Goal: Information Seeking & Learning: Check status

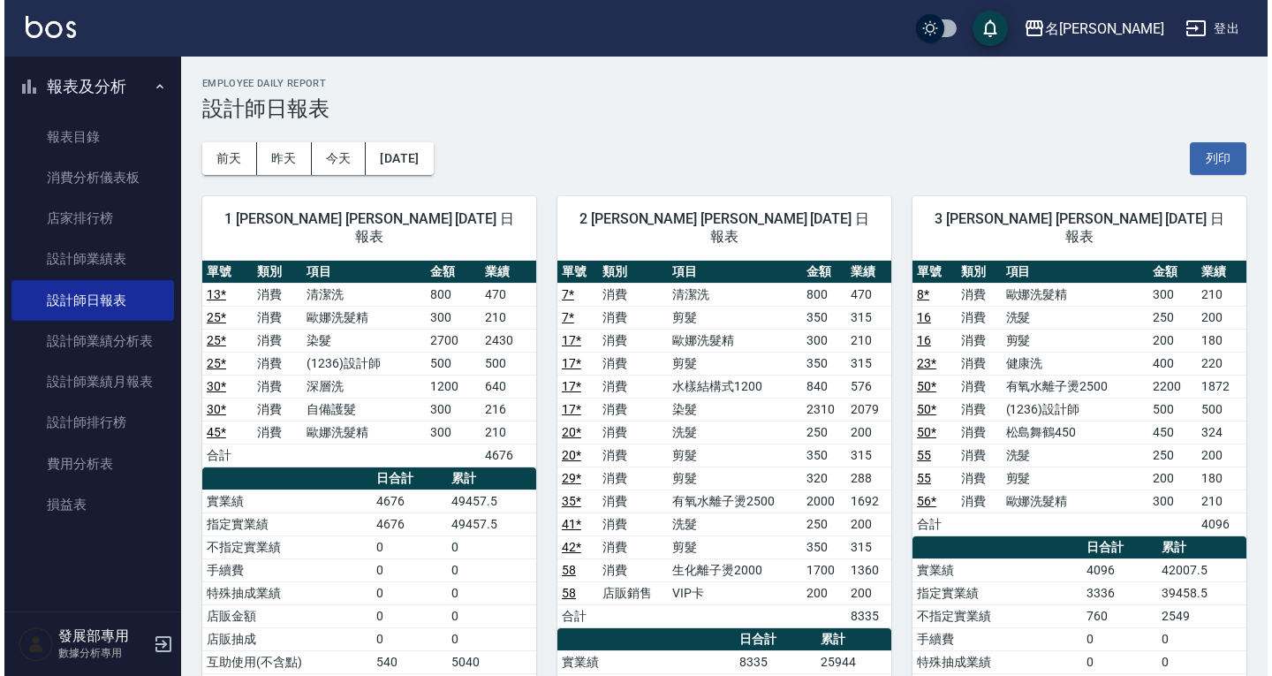
scroll to position [2658, 0]
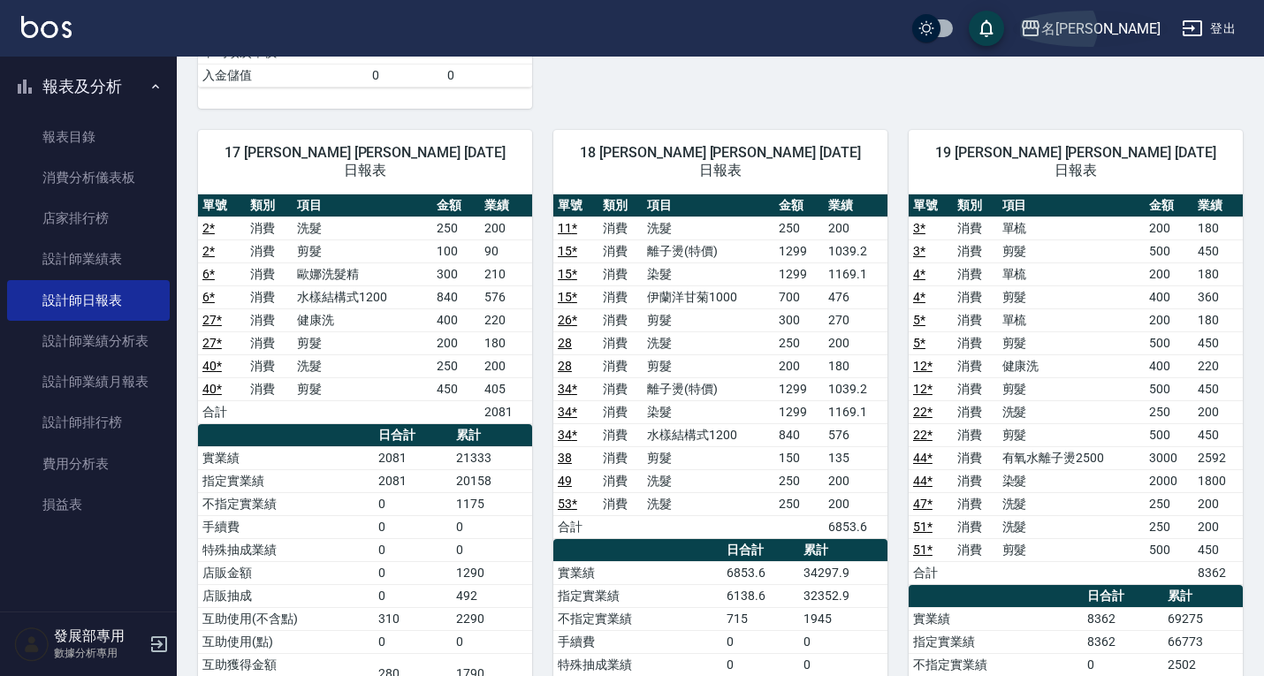
click at [1131, 41] on button "名留仁二" at bounding box center [1090, 29] width 155 height 36
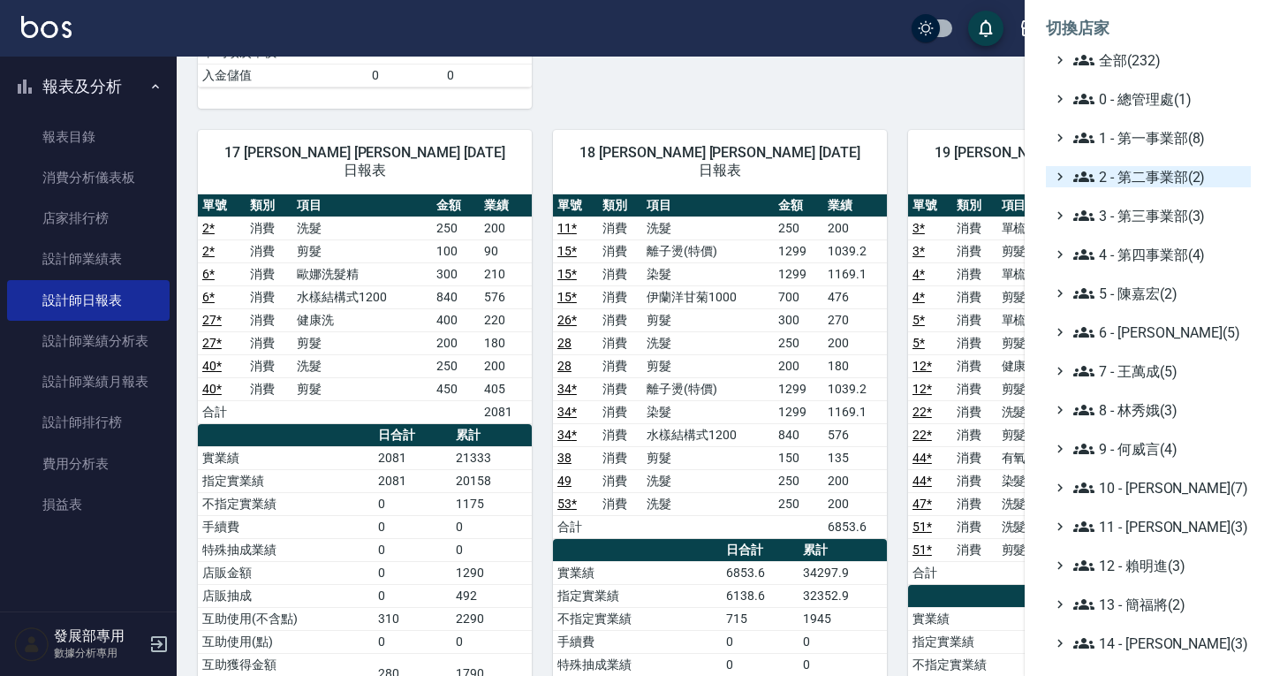
click at [1148, 169] on span "2 - 第二事業部(2)" at bounding box center [1159, 176] width 171 height 21
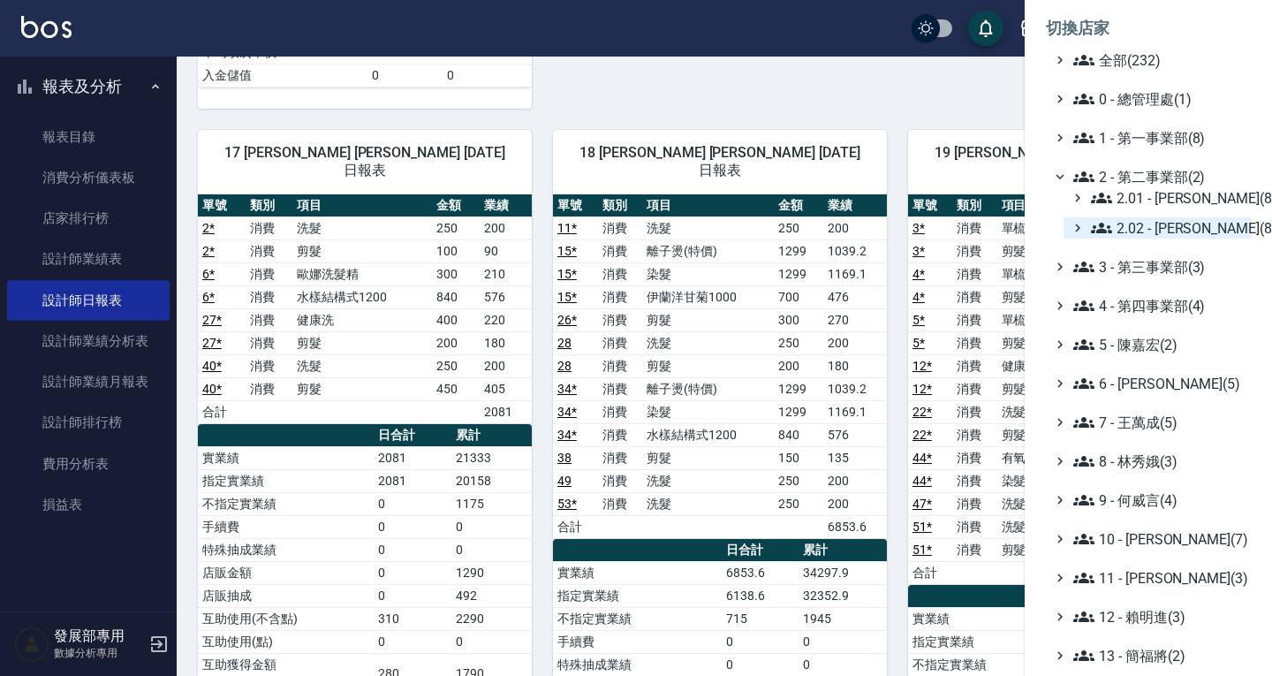
click at [1165, 228] on span "2.02 - [PERSON_NAME](8)" at bounding box center [1167, 227] width 153 height 21
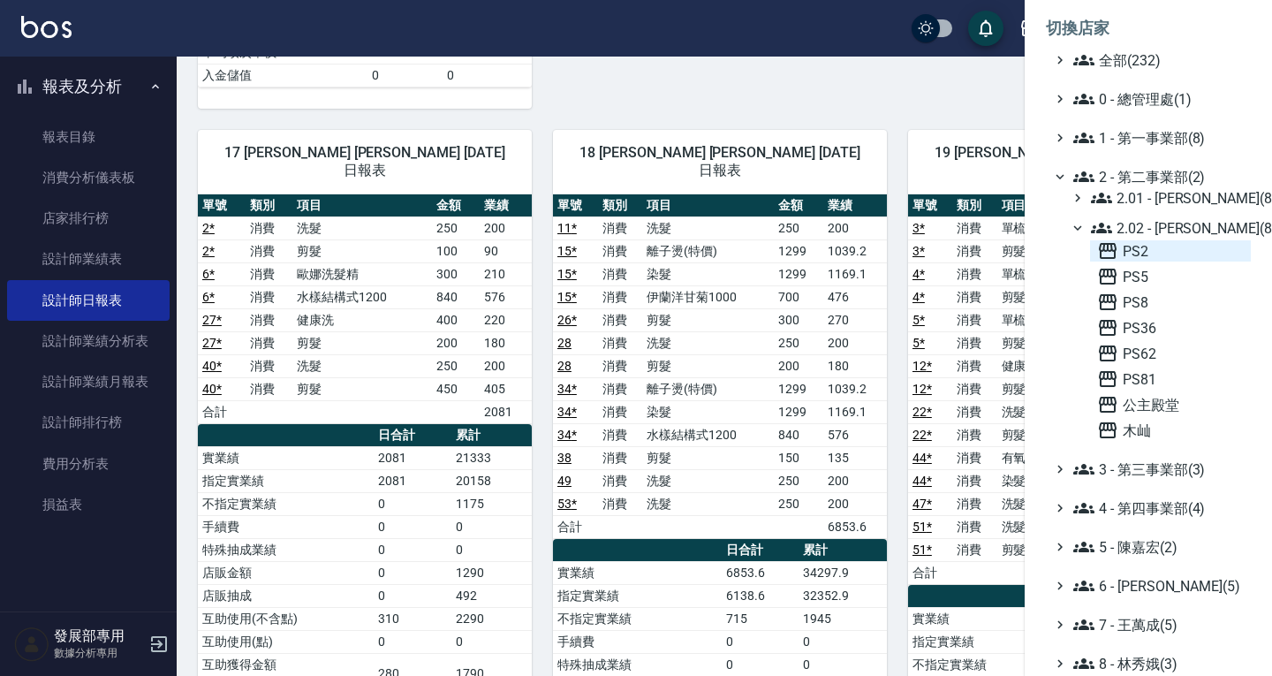
click at [1151, 253] on span "PS2" at bounding box center [1170, 250] width 147 height 21
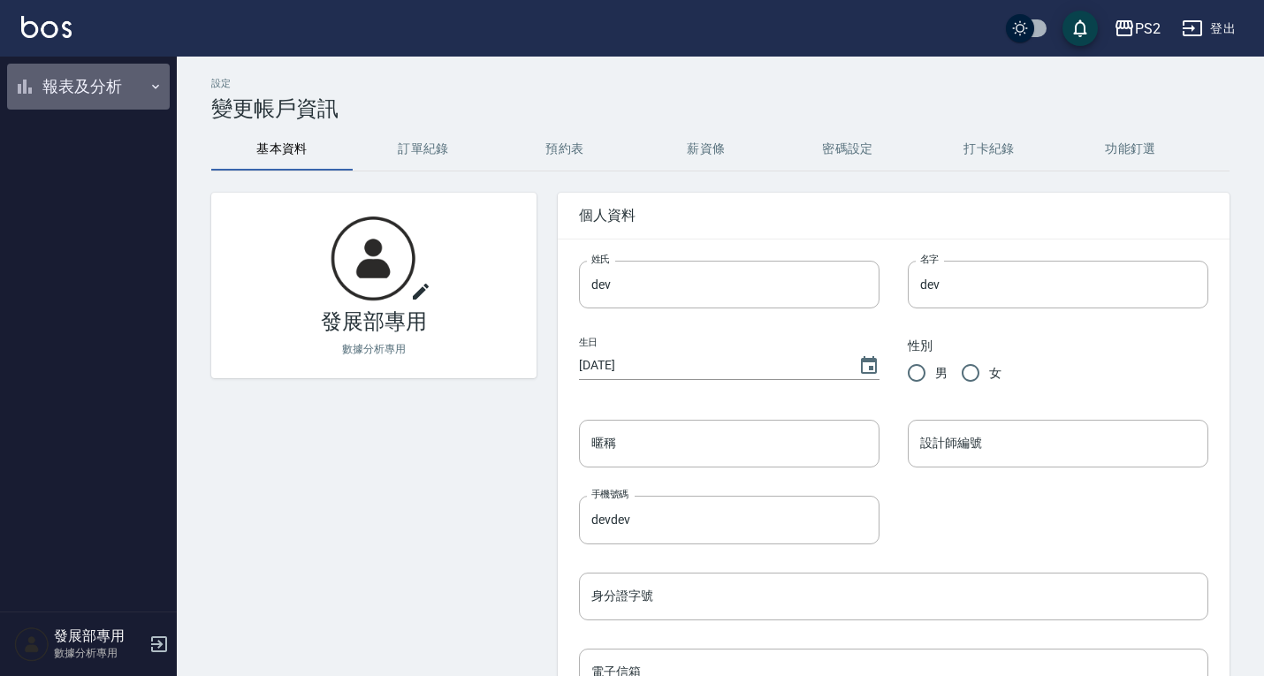
click at [96, 93] on button "報表及分析" at bounding box center [88, 87] width 163 height 46
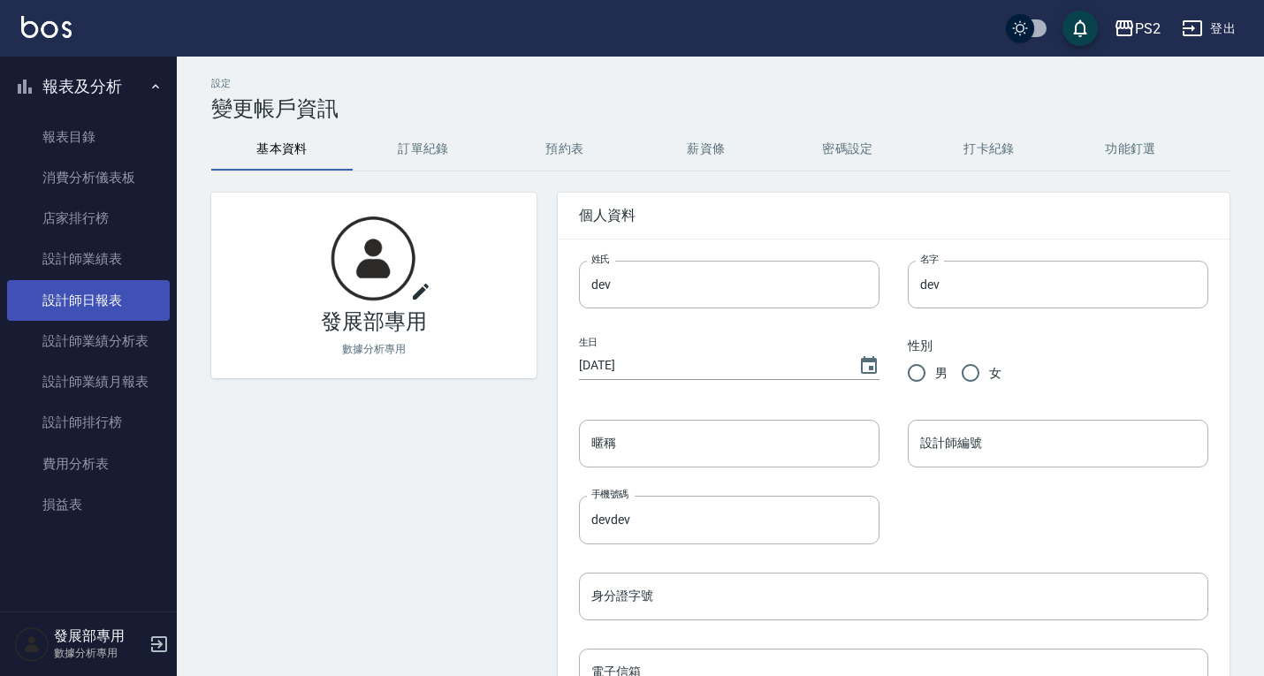
click at [87, 307] on link "設計師日報表" at bounding box center [88, 300] width 163 height 41
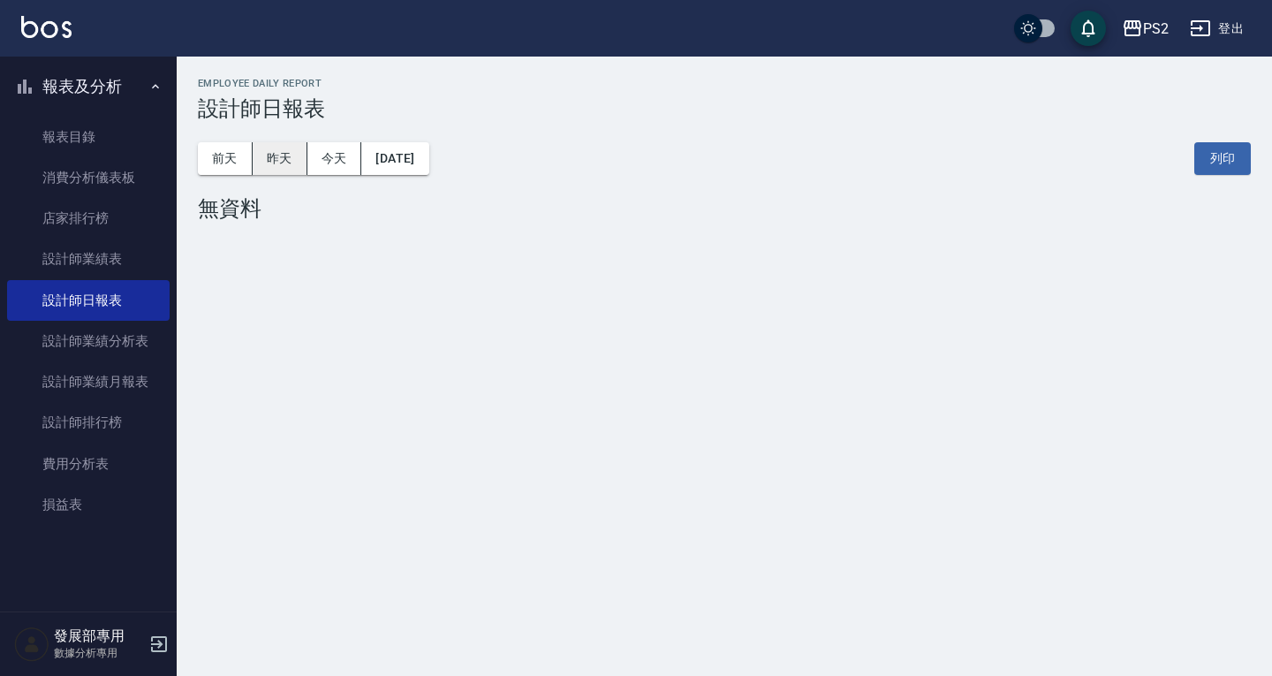
click at [293, 153] on button "昨天" at bounding box center [280, 158] width 55 height 33
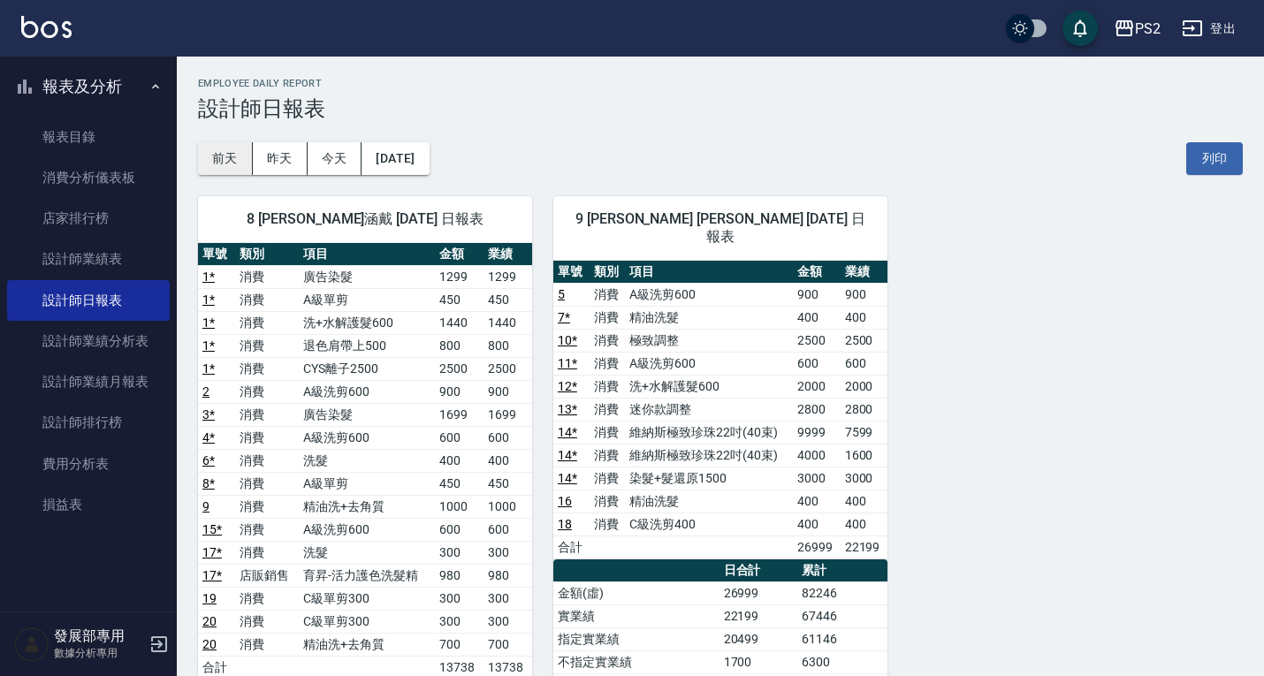
click at [237, 157] on button "前天" at bounding box center [225, 158] width 55 height 33
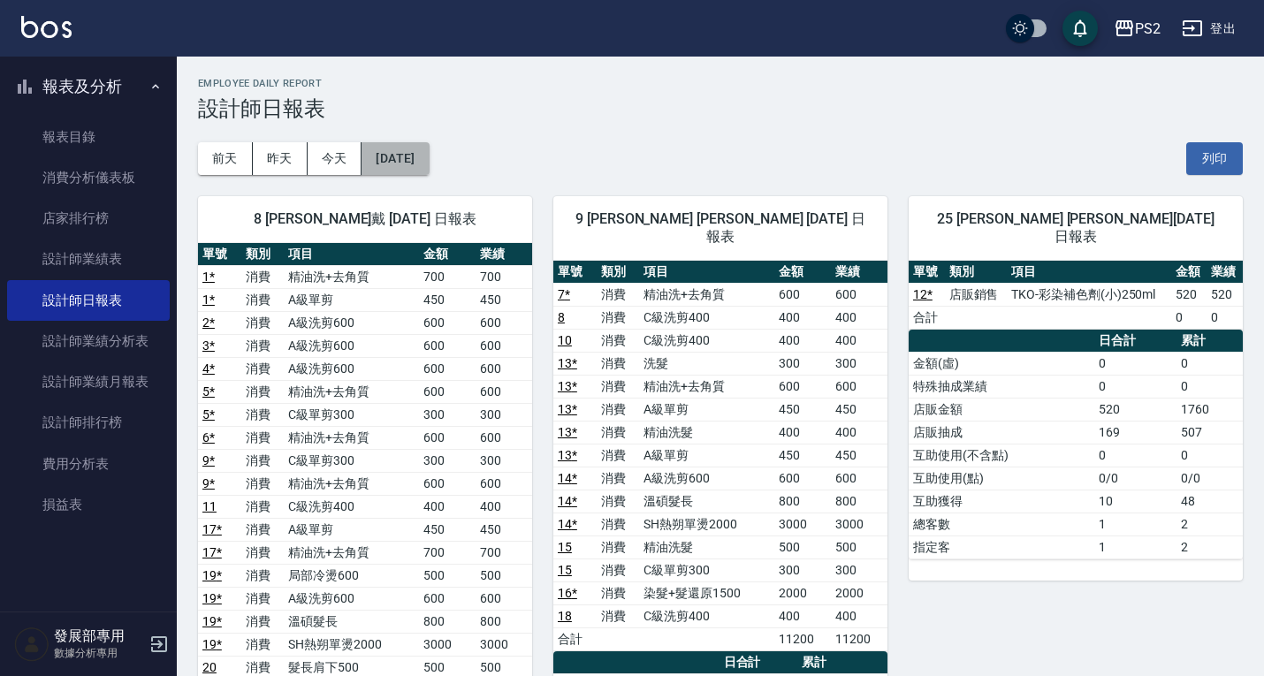
click at [393, 159] on button "2025/09/07" at bounding box center [394, 158] width 67 height 33
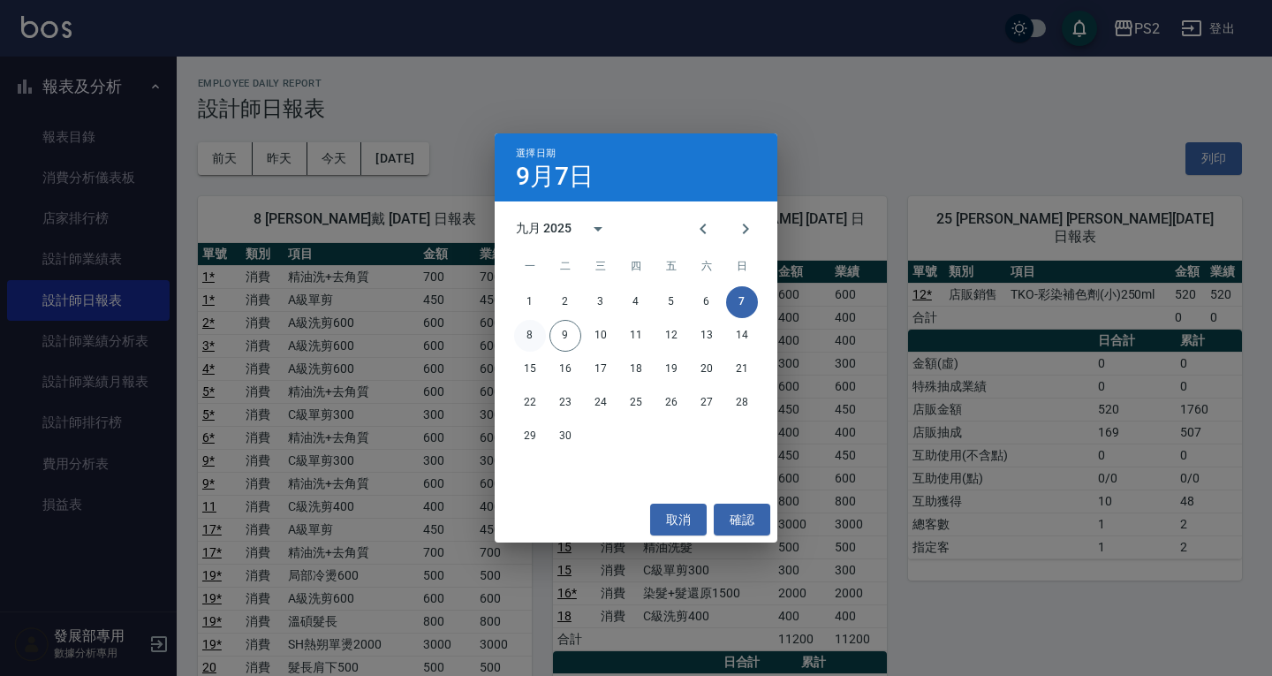
click at [537, 336] on button "8" at bounding box center [530, 336] width 32 height 32
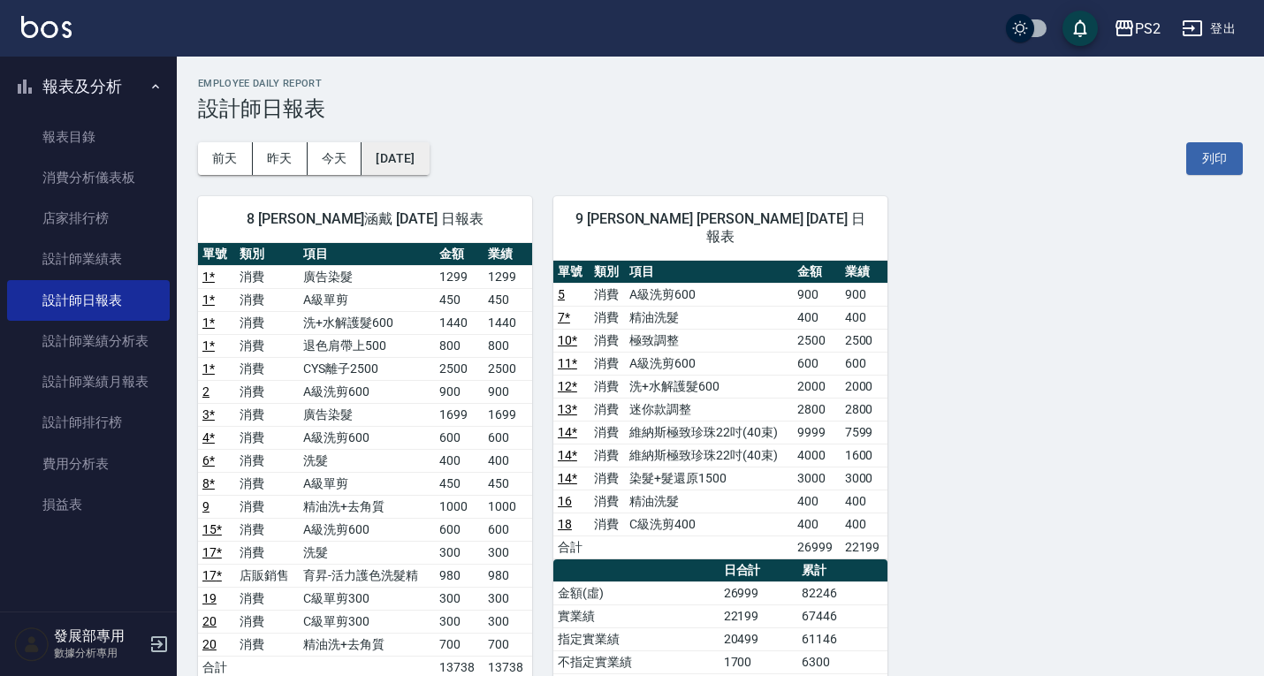
click at [397, 145] on button "[DATE]" at bounding box center [394, 158] width 67 height 33
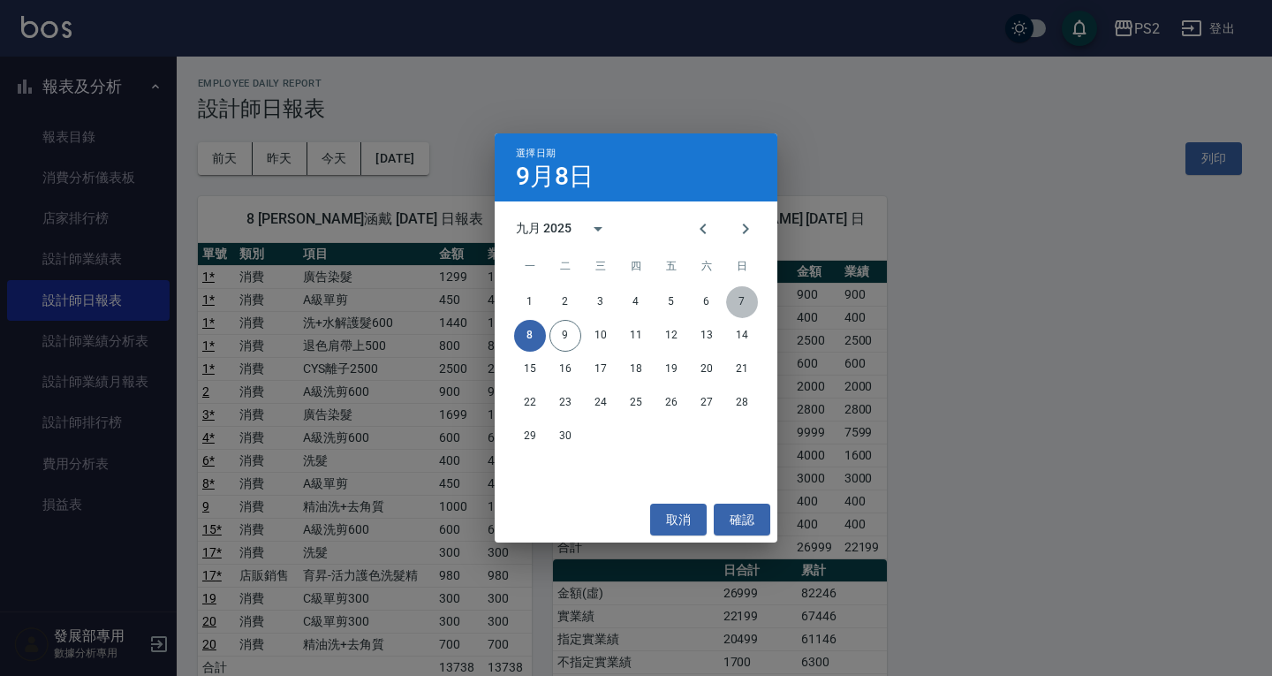
click at [748, 300] on button "7" at bounding box center [742, 302] width 32 height 32
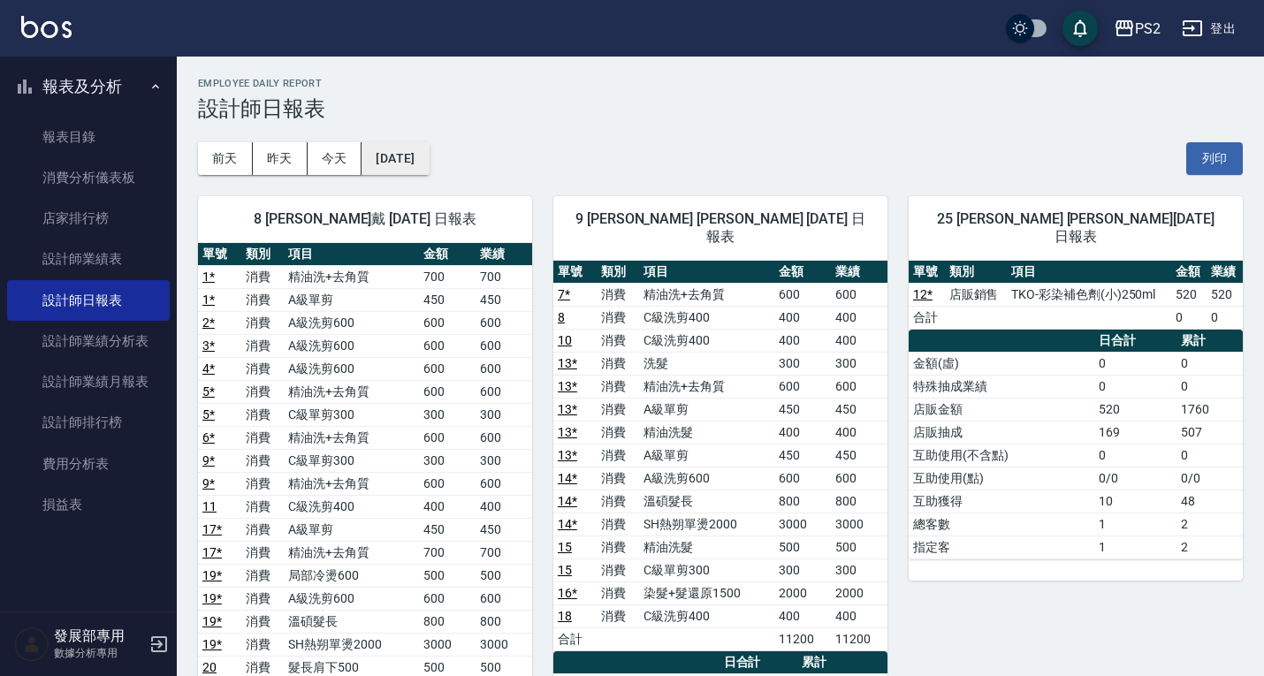
click at [429, 160] on button "[DATE]" at bounding box center [394, 158] width 67 height 33
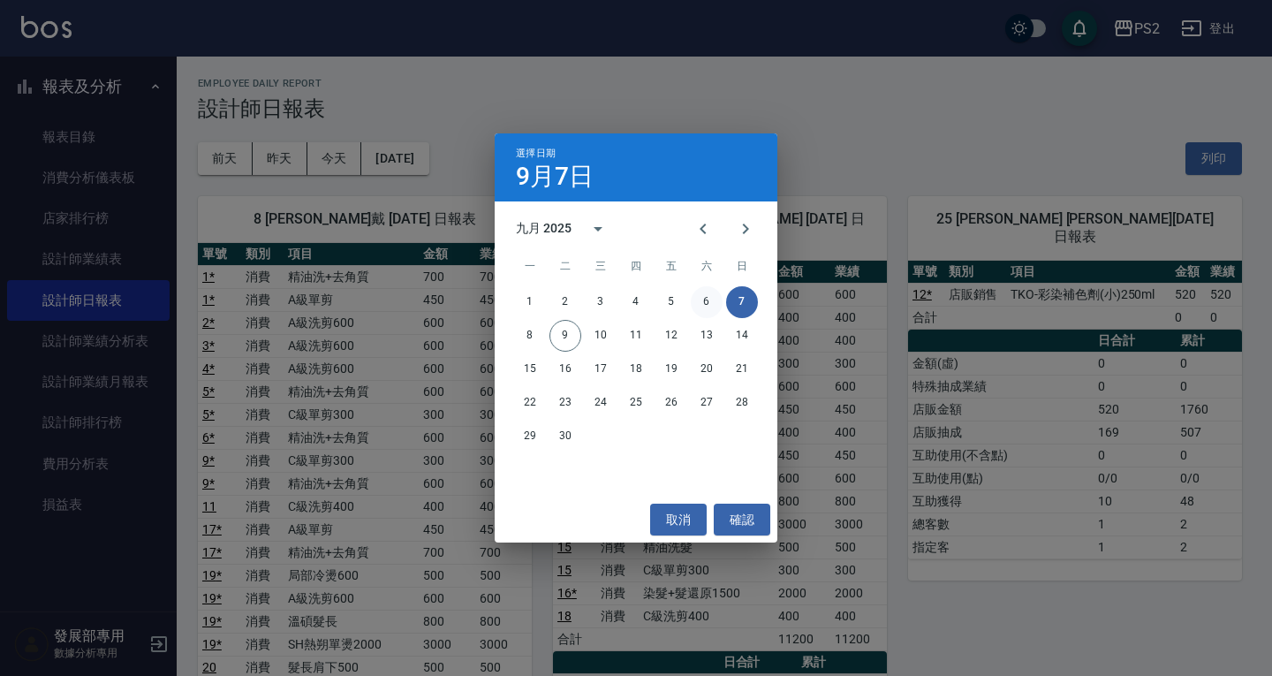
click at [706, 302] on button "6" at bounding box center [707, 302] width 32 height 32
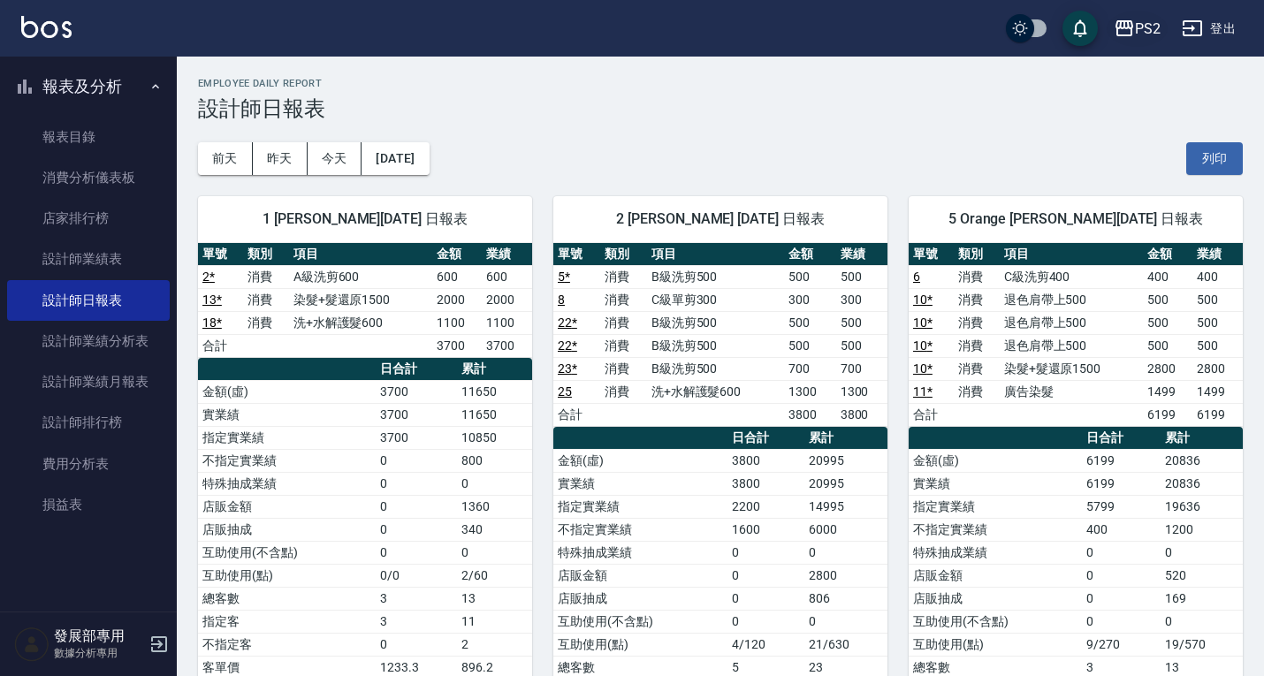
click at [1145, 35] on div "PS2" at bounding box center [1148, 29] width 26 height 22
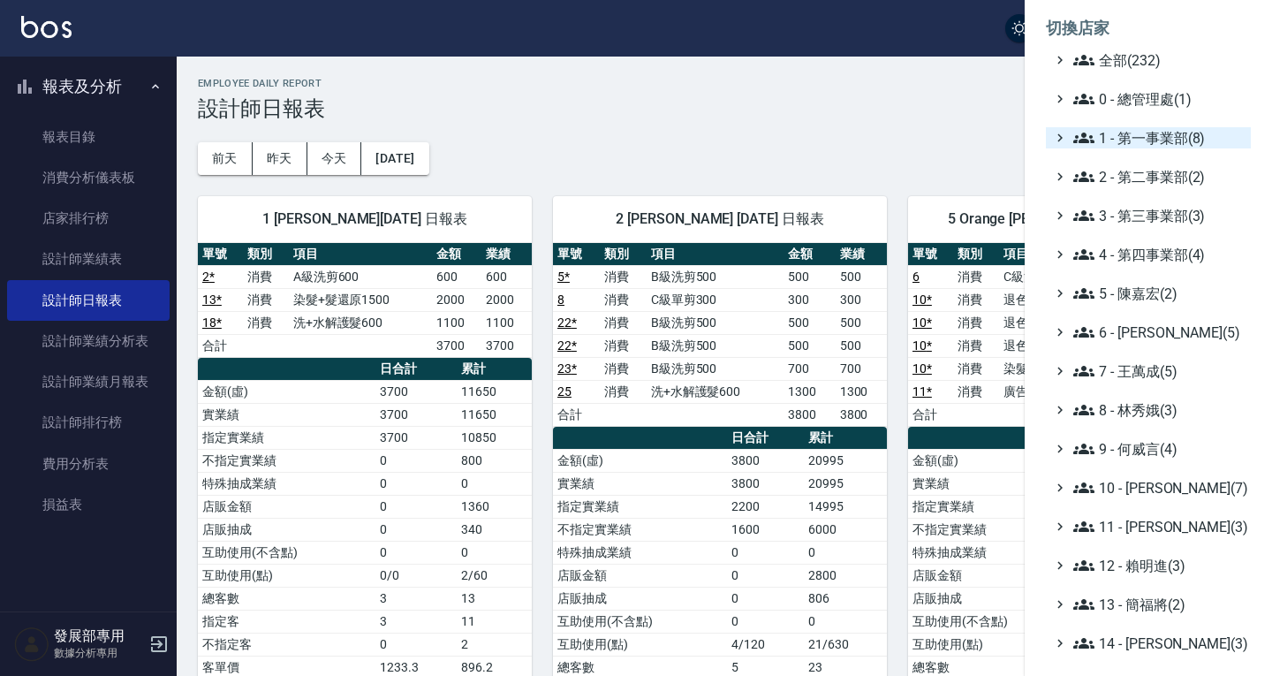
click at [1152, 144] on span "1 - 第一事業部(8)" at bounding box center [1159, 137] width 171 height 21
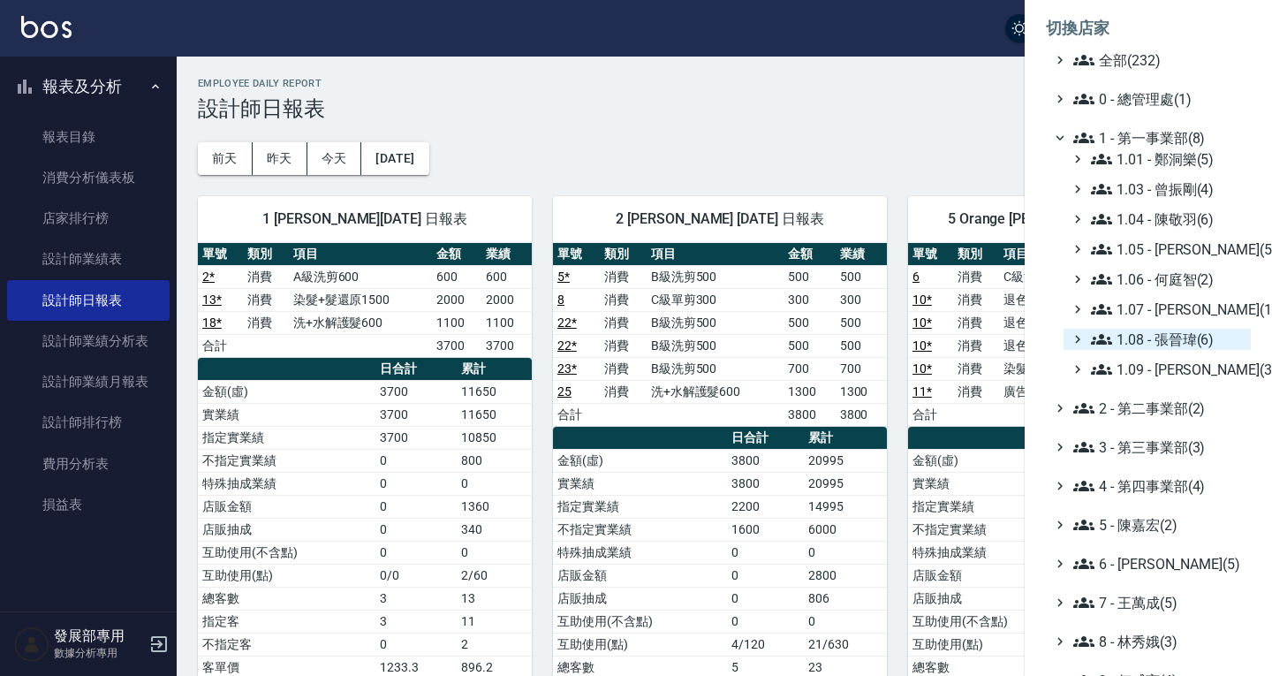
click at [1174, 342] on span "1.08 - 張晉瑋(6)" at bounding box center [1167, 339] width 153 height 21
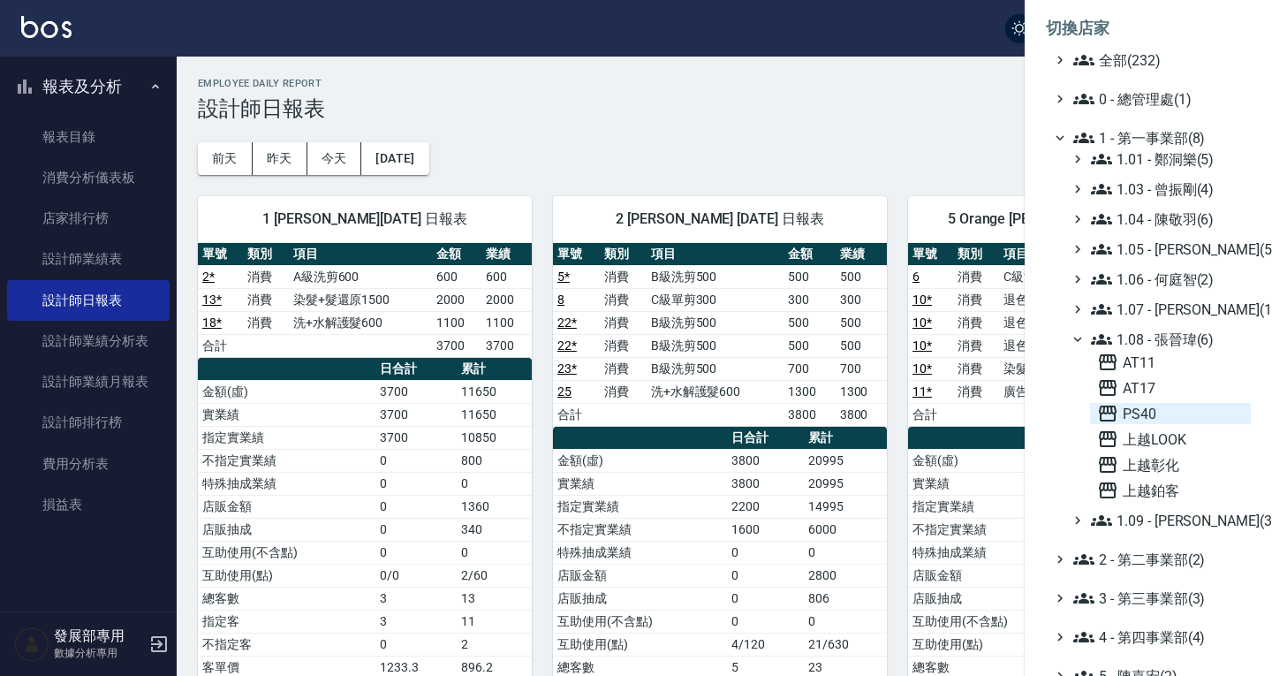
click at [1154, 415] on span "PS40" at bounding box center [1170, 413] width 147 height 21
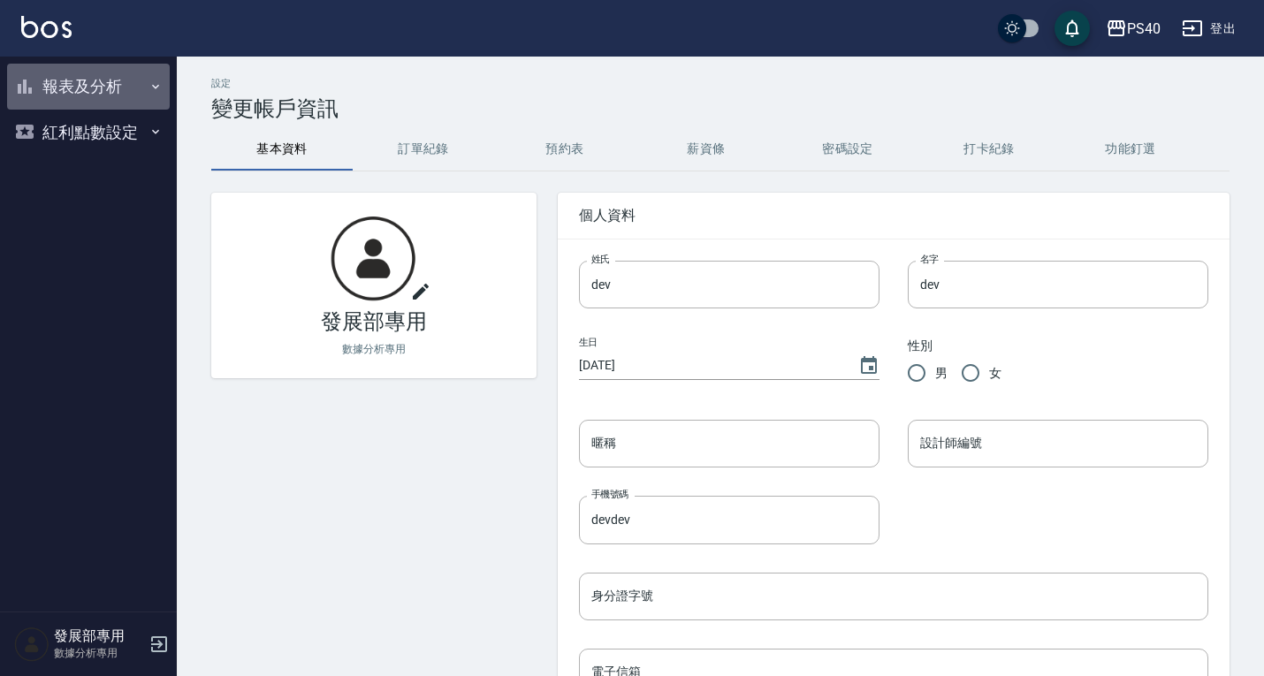
click at [96, 88] on button "報表及分析" at bounding box center [88, 87] width 163 height 46
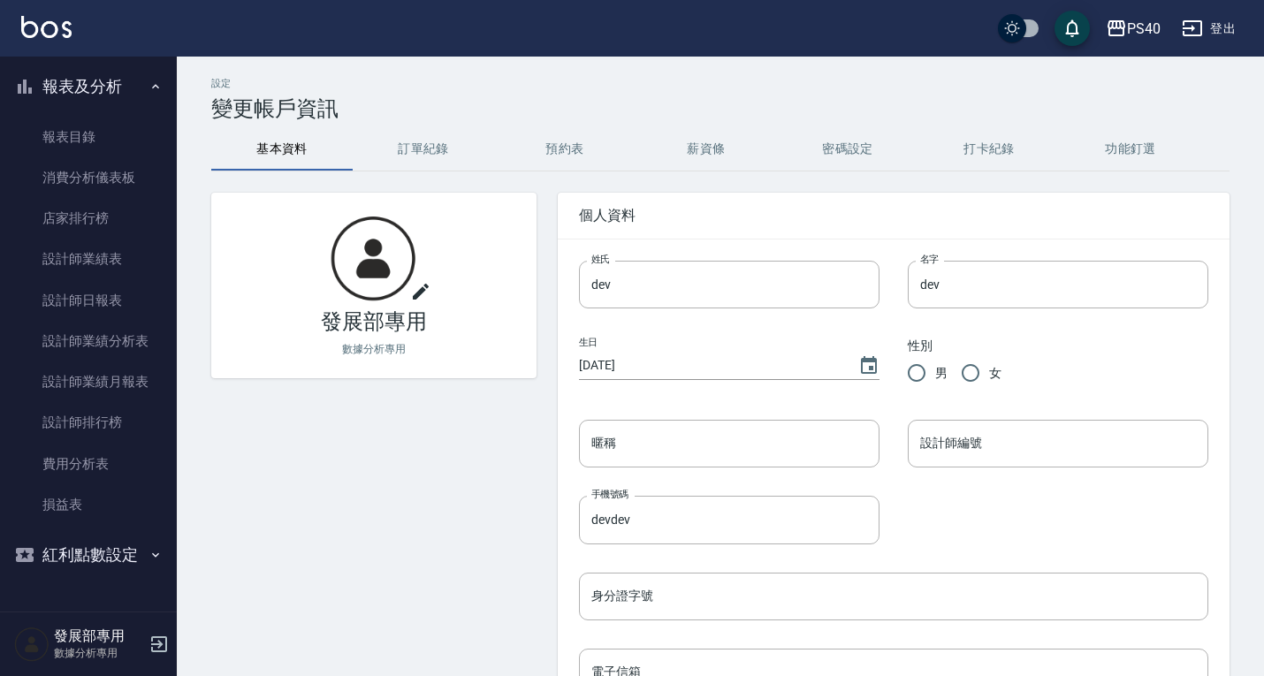
drag, startPoint x: 90, startPoint y: 294, endPoint x: 171, endPoint y: 241, distance: 96.3
click at [90, 294] on link "設計師日報表" at bounding box center [88, 300] width 163 height 41
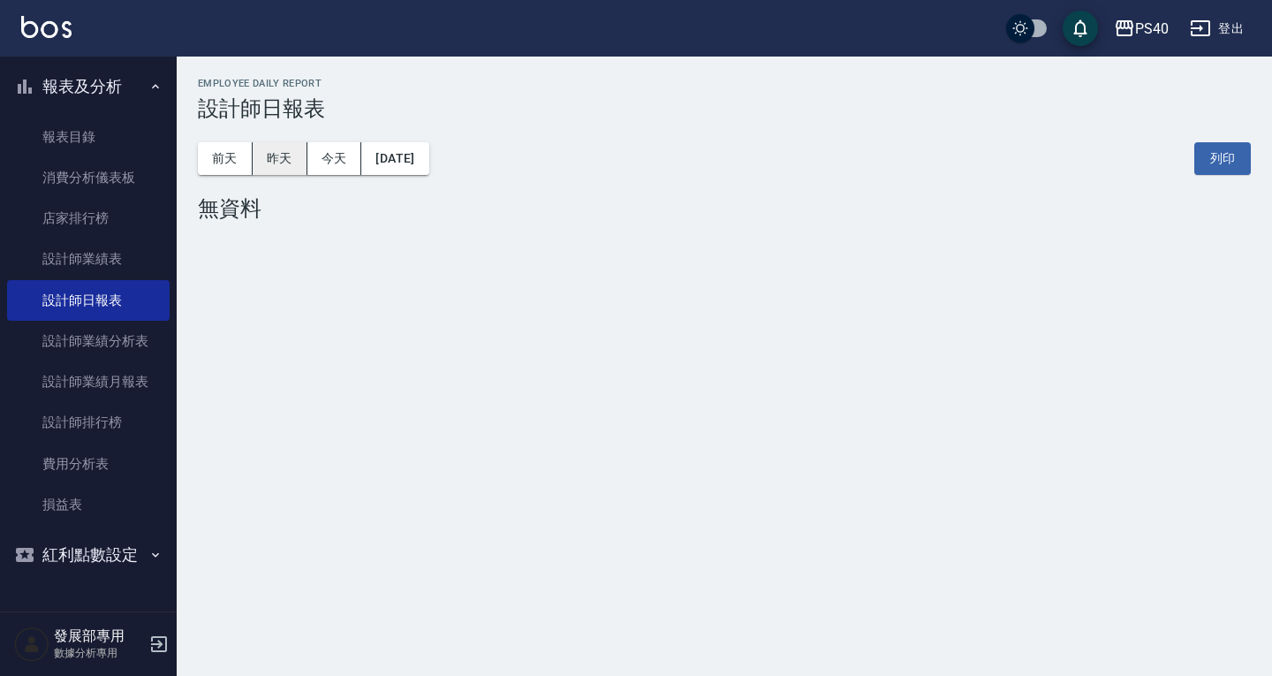
click at [300, 165] on button "昨天" at bounding box center [280, 158] width 55 height 33
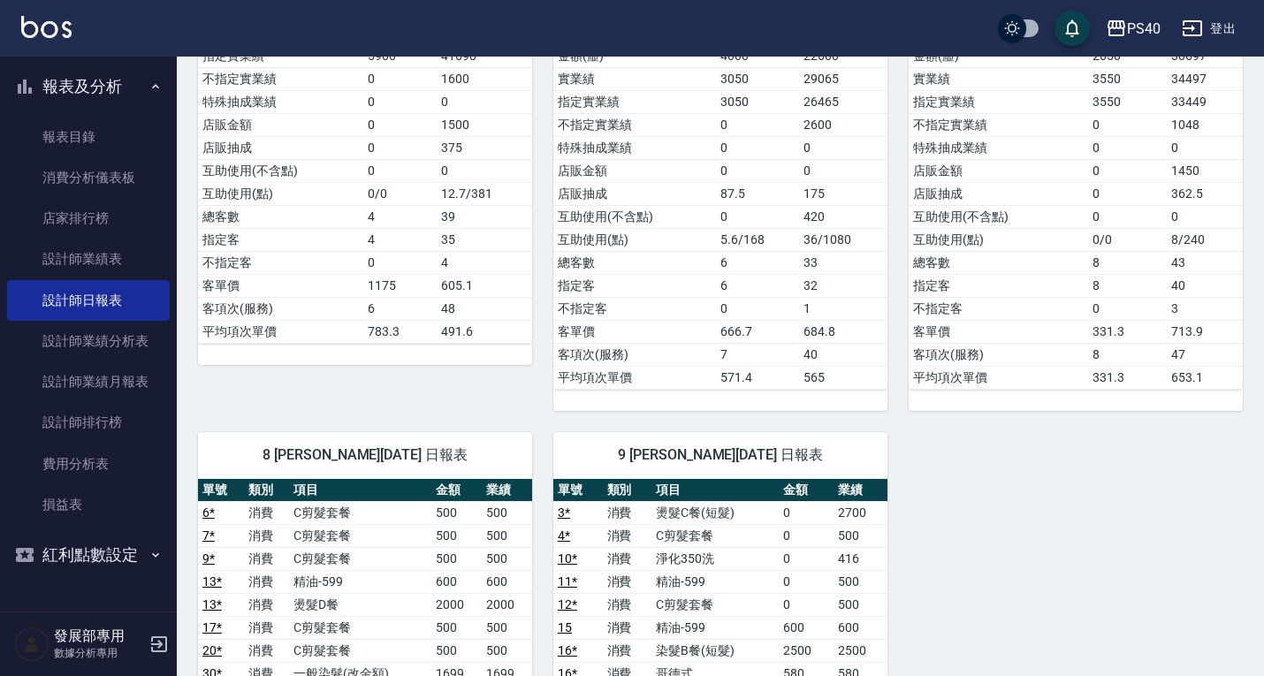
scroll to position [627, 0]
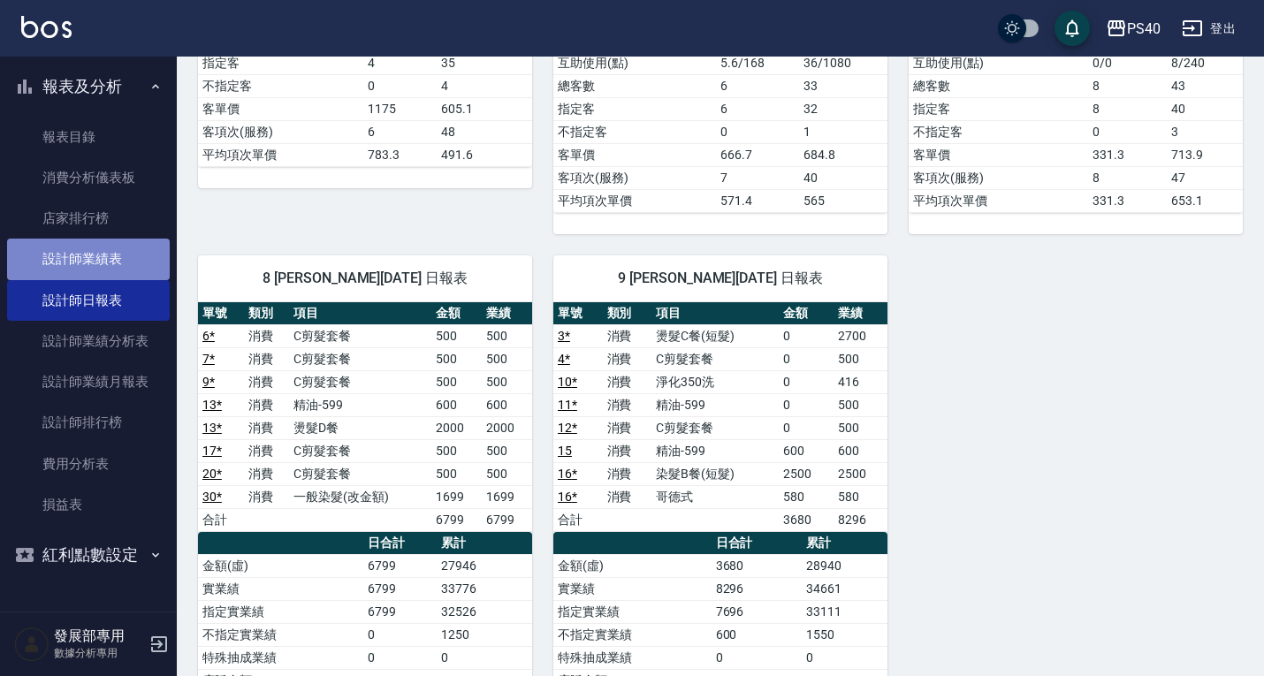
click at [146, 263] on link "設計師業績表" at bounding box center [88, 259] width 163 height 41
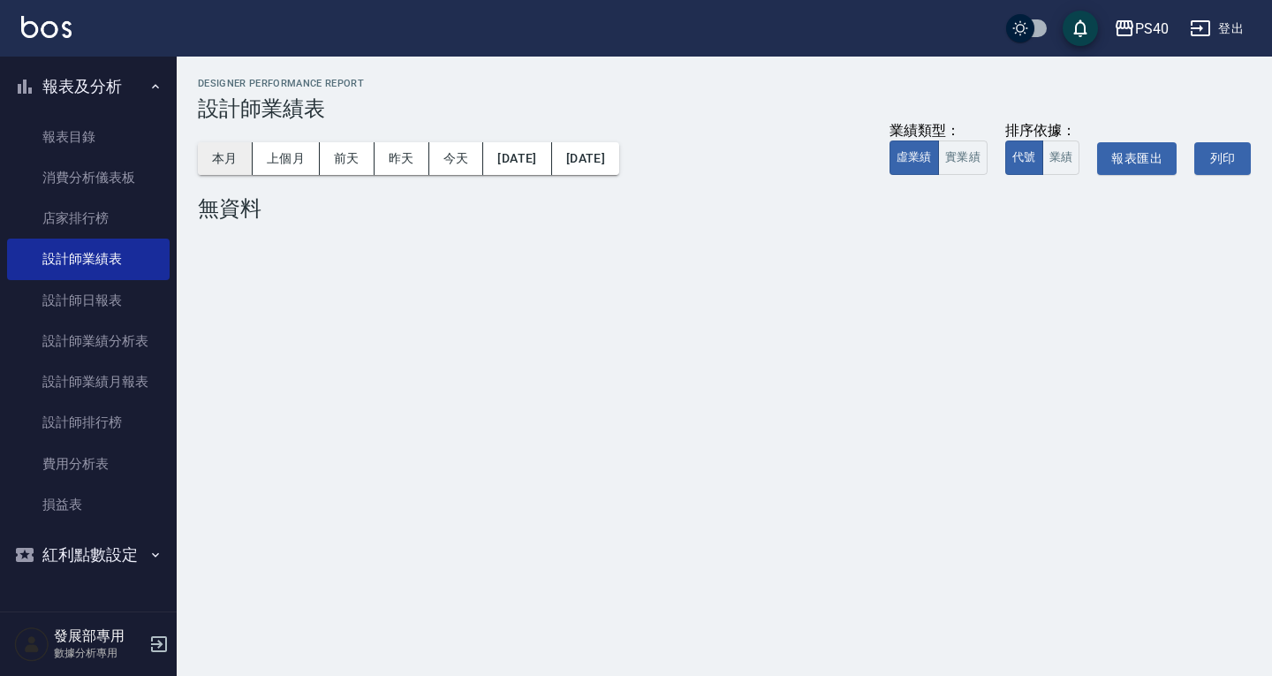
click at [220, 168] on button "本月" at bounding box center [225, 158] width 55 height 33
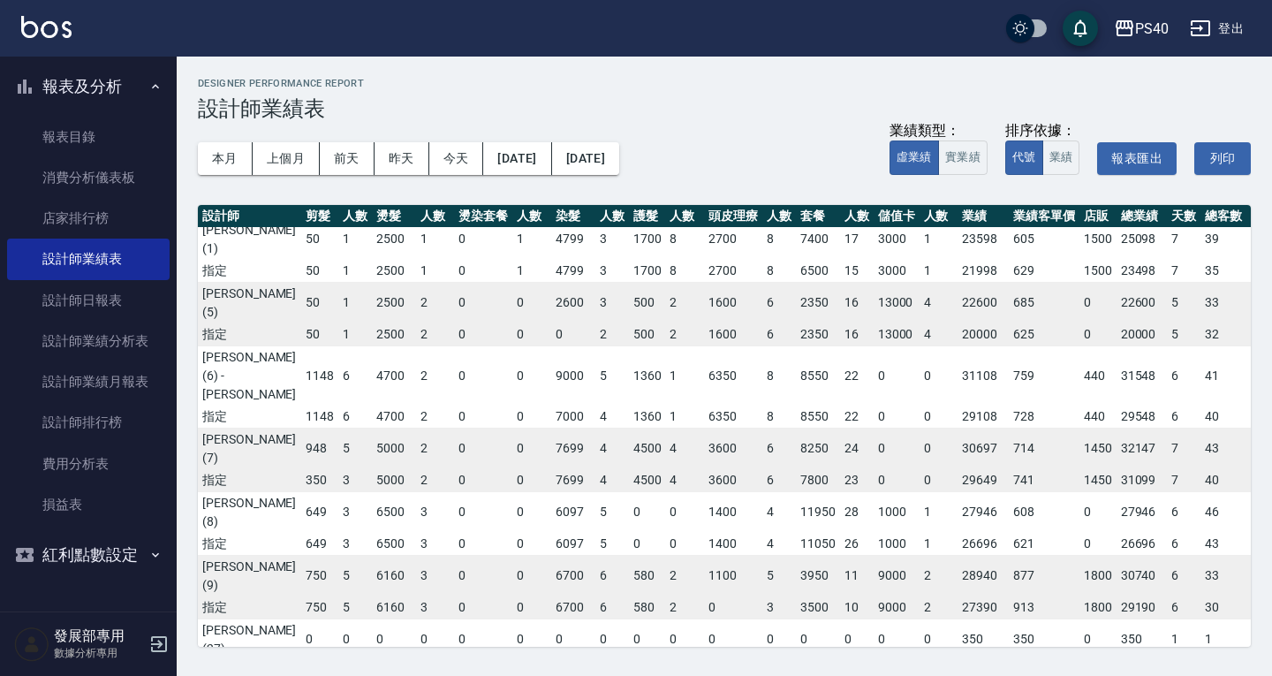
scroll to position [0, 70]
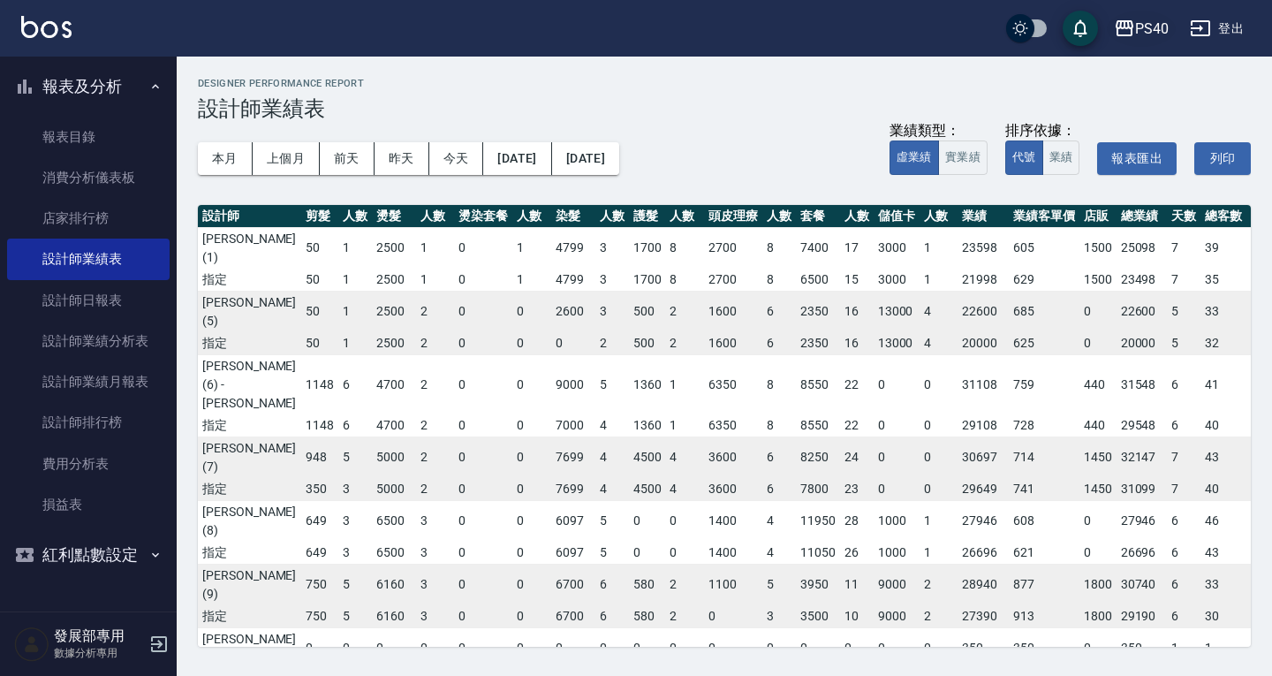
click at [1120, 31] on icon "button" at bounding box center [1124, 28] width 21 height 21
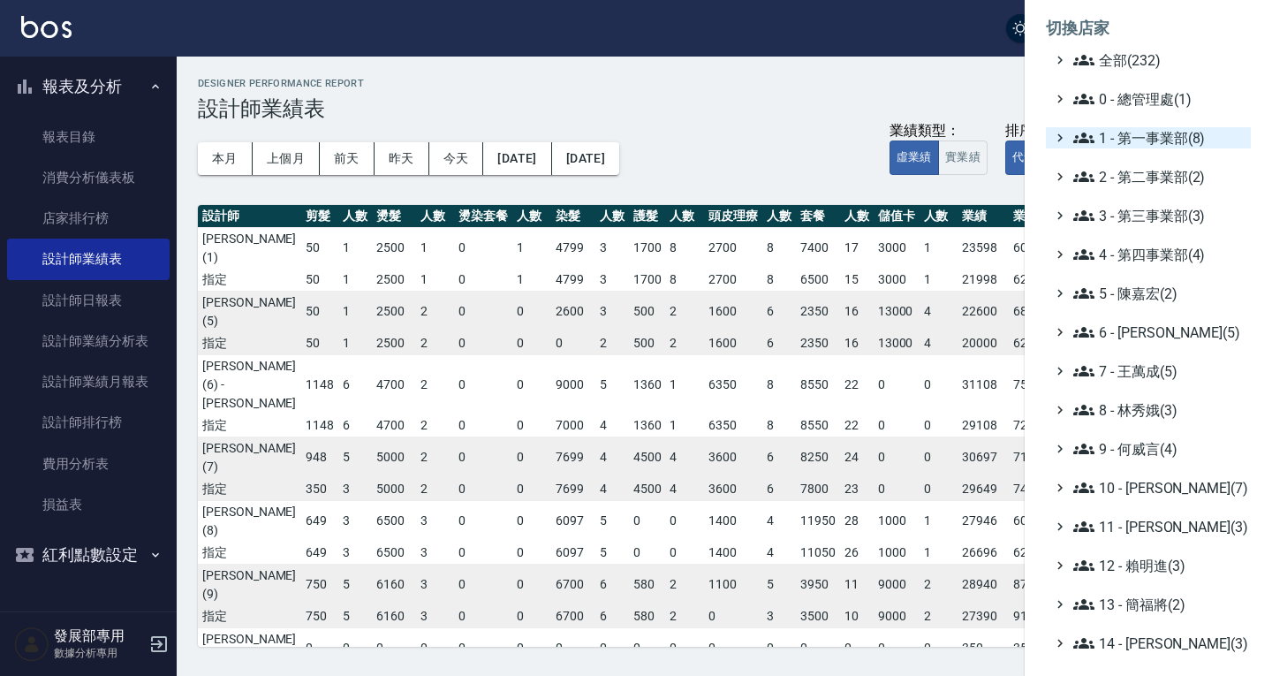
click at [1137, 137] on span "1 - 第一事業部(8)" at bounding box center [1159, 137] width 171 height 21
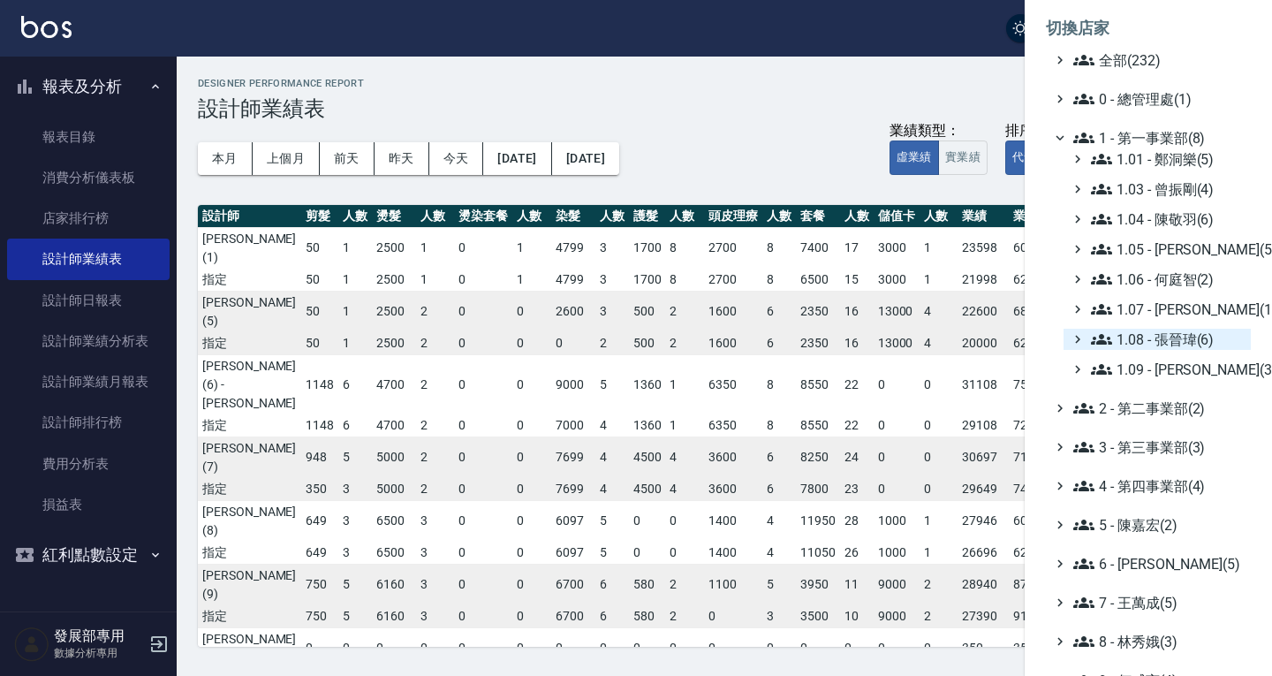
click at [1160, 338] on span "1.08 - 張晉瑋(6)" at bounding box center [1167, 339] width 153 height 21
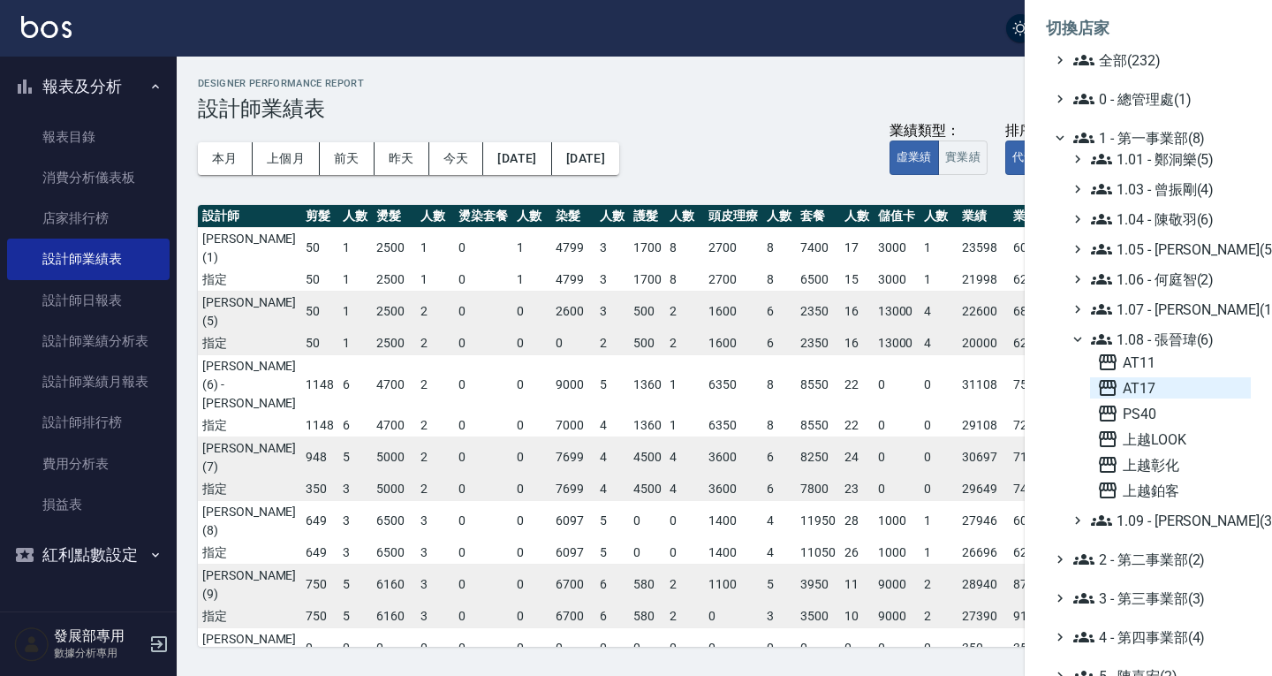
click at [1149, 394] on span "AT17" at bounding box center [1170, 387] width 147 height 21
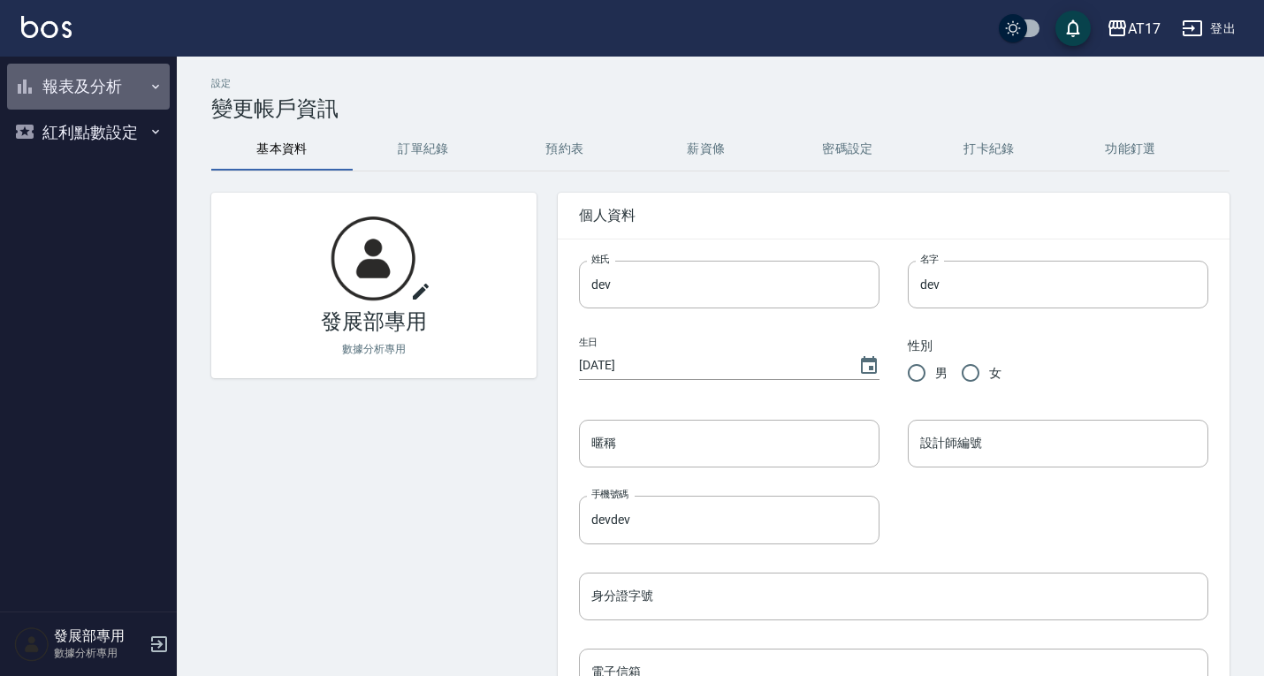
click at [80, 89] on button "報表及分析" at bounding box center [88, 87] width 163 height 46
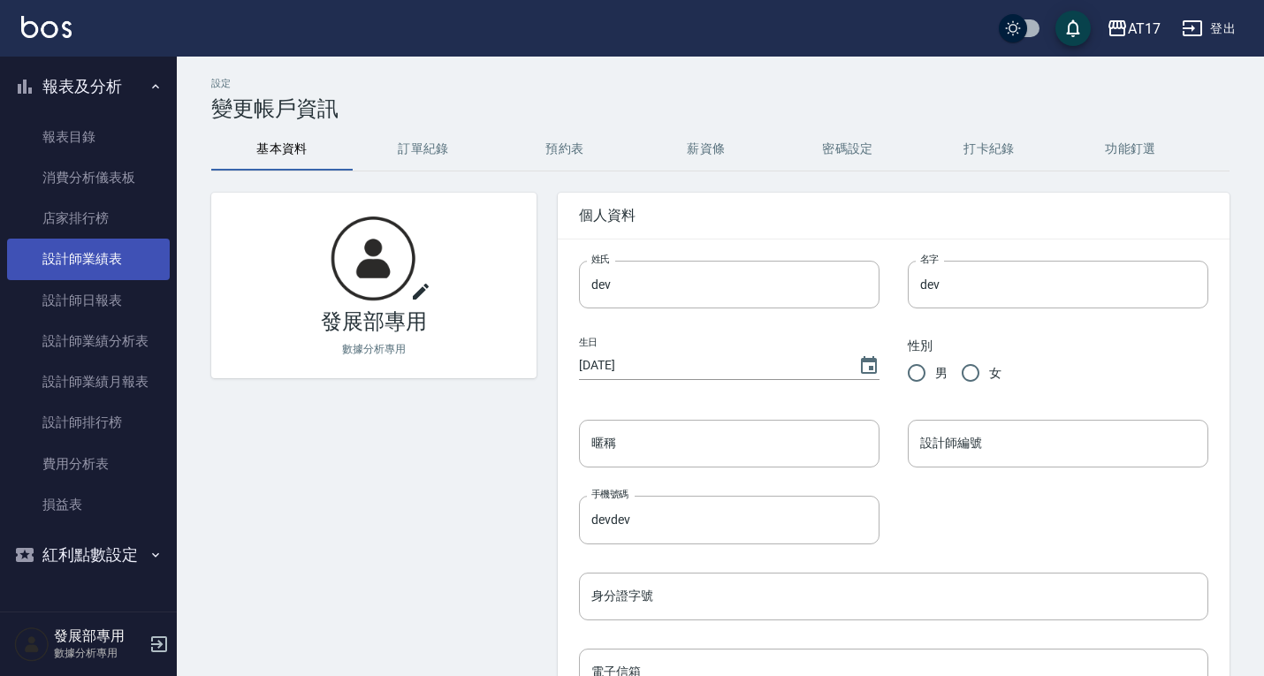
drag, startPoint x: 108, startPoint y: 295, endPoint x: 150, endPoint y: 275, distance: 47.0
click at [108, 295] on link "設計師日報表" at bounding box center [88, 300] width 163 height 41
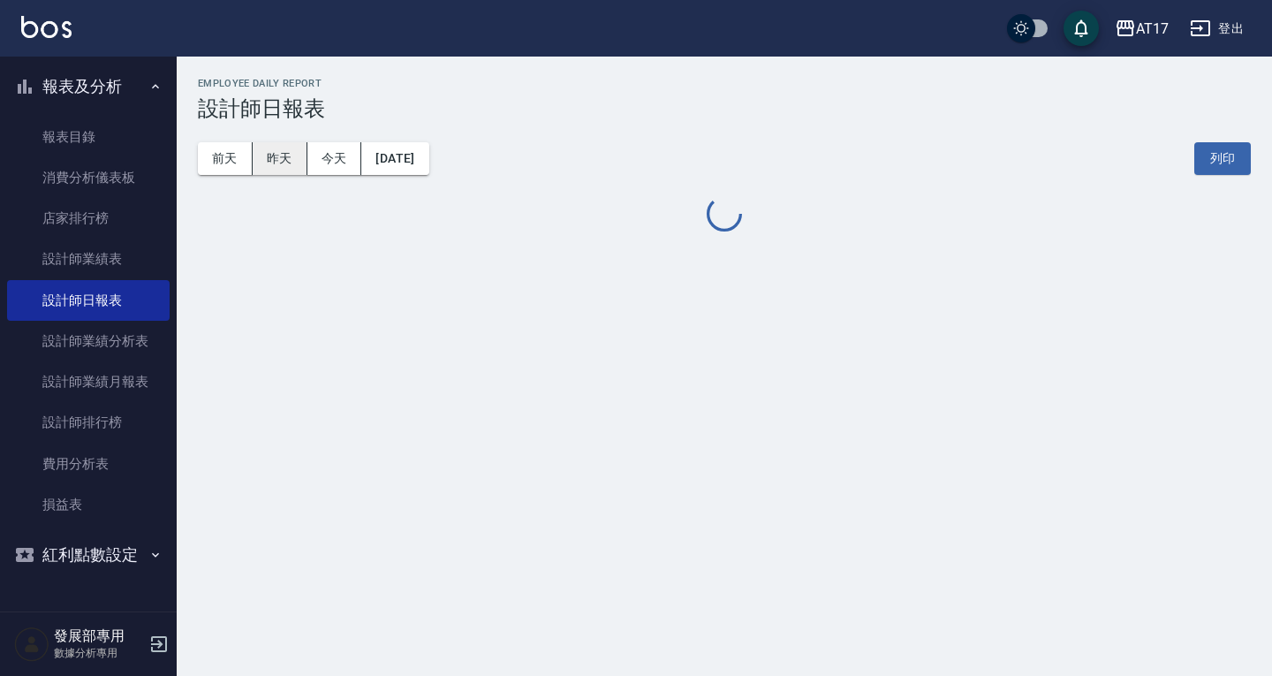
click at [286, 163] on button "昨天" at bounding box center [280, 158] width 55 height 33
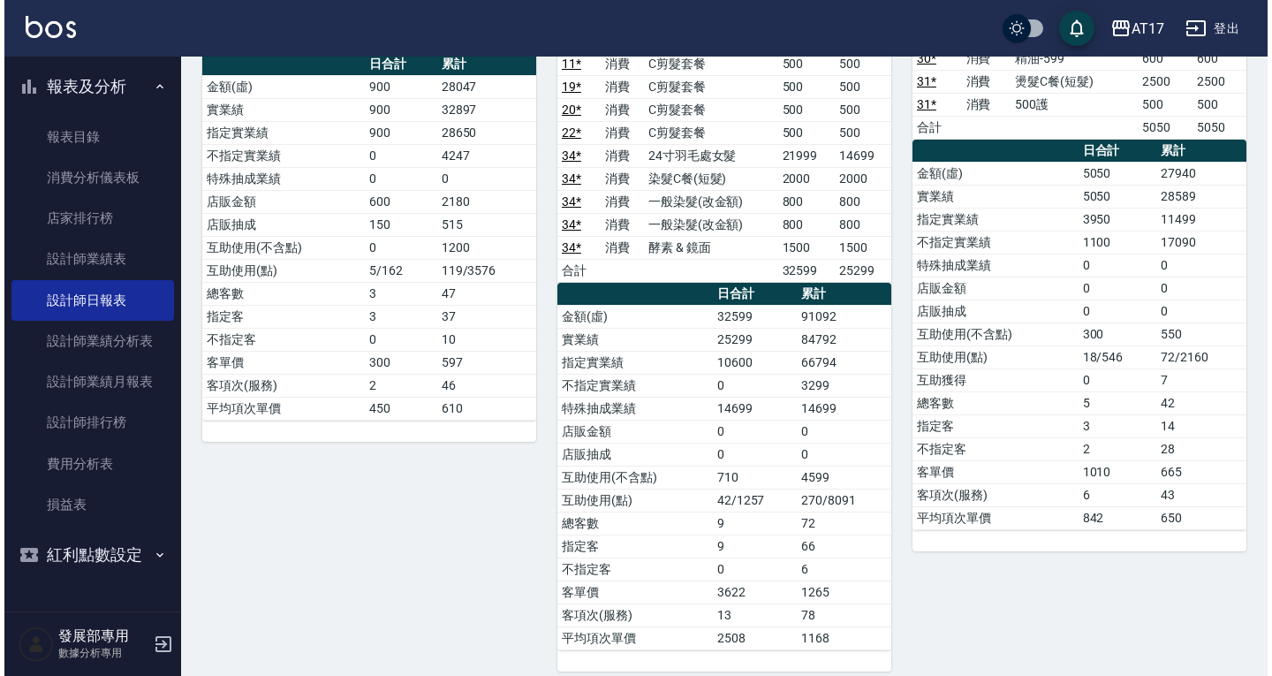
scroll to position [707, 0]
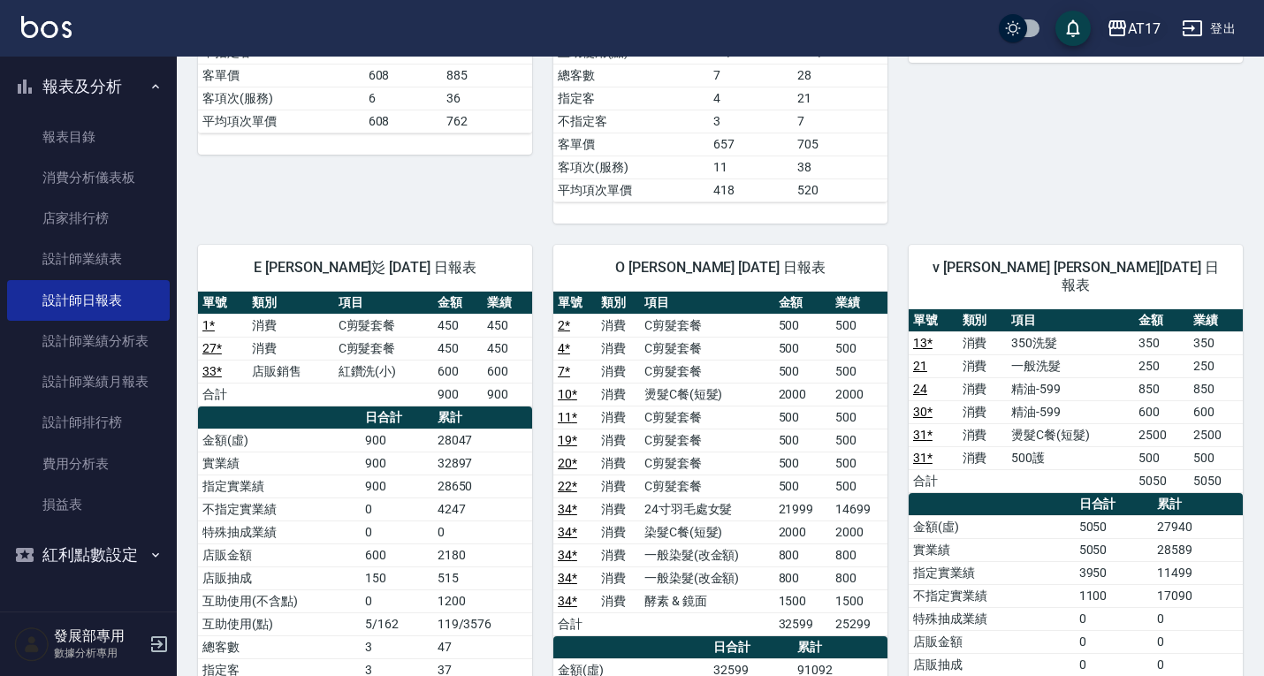
click at [1132, 37] on div "AT17" at bounding box center [1143, 29] width 33 height 22
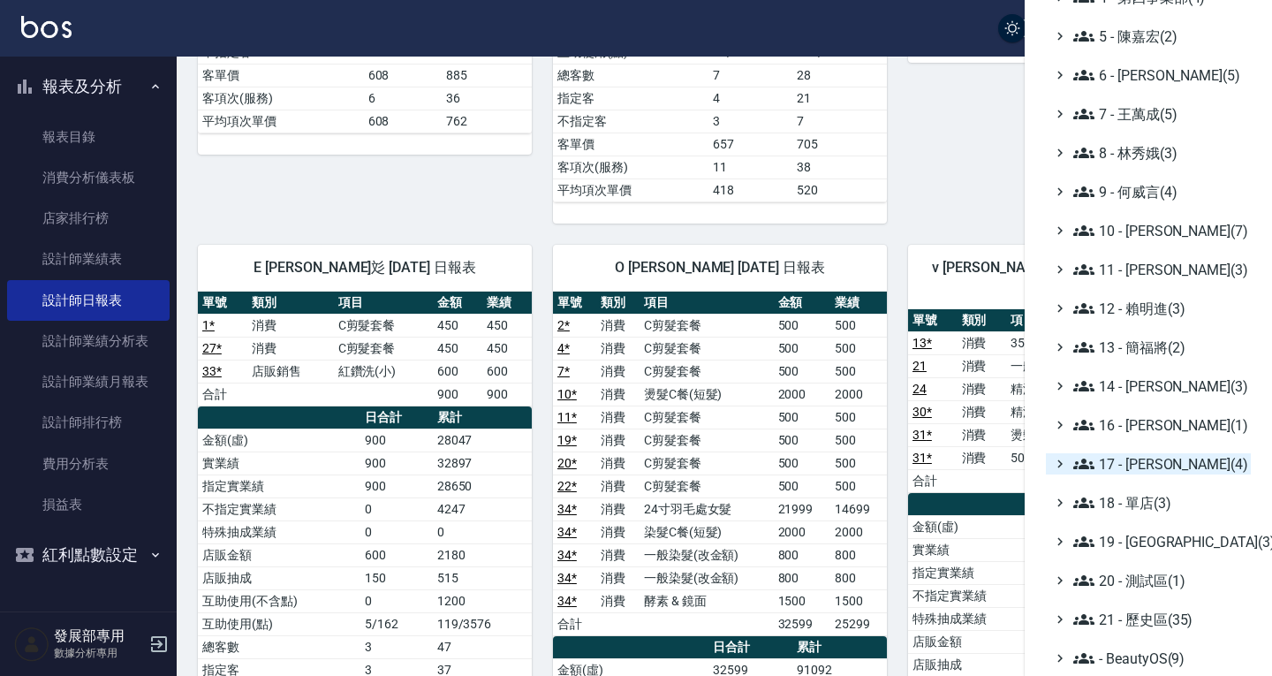
scroll to position [0, 0]
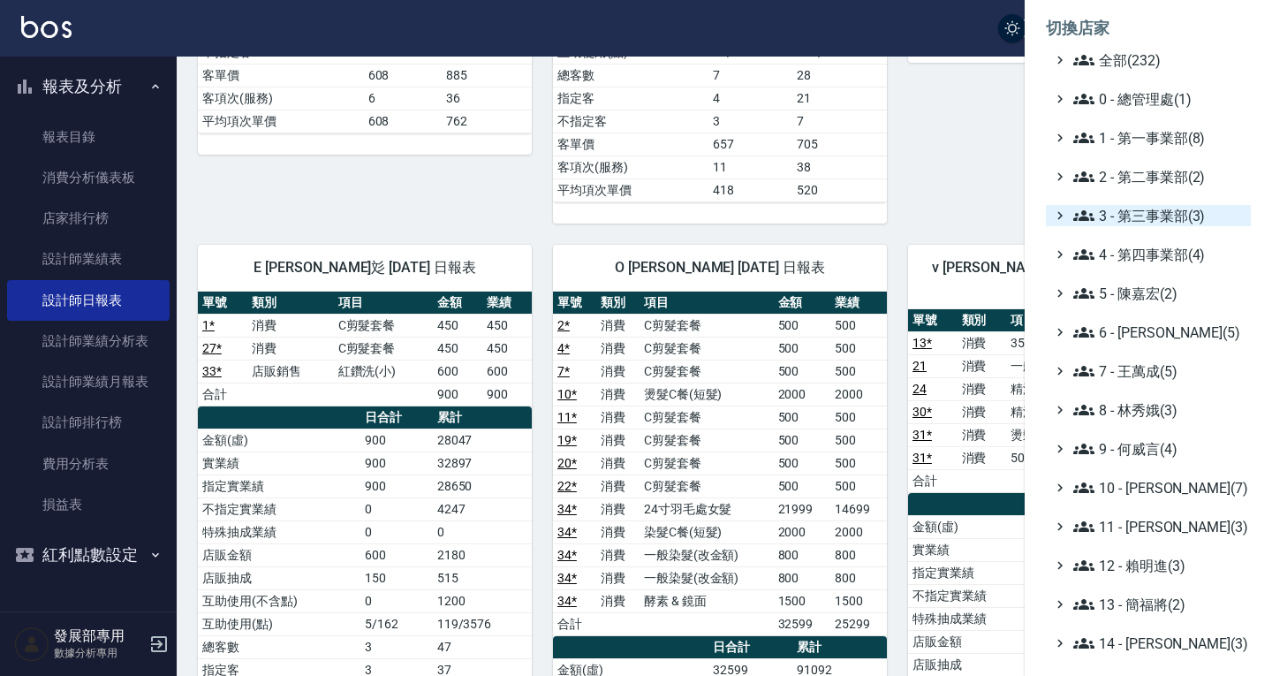
click at [1135, 220] on span "3 - 第三事業部(3)" at bounding box center [1159, 215] width 171 height 21
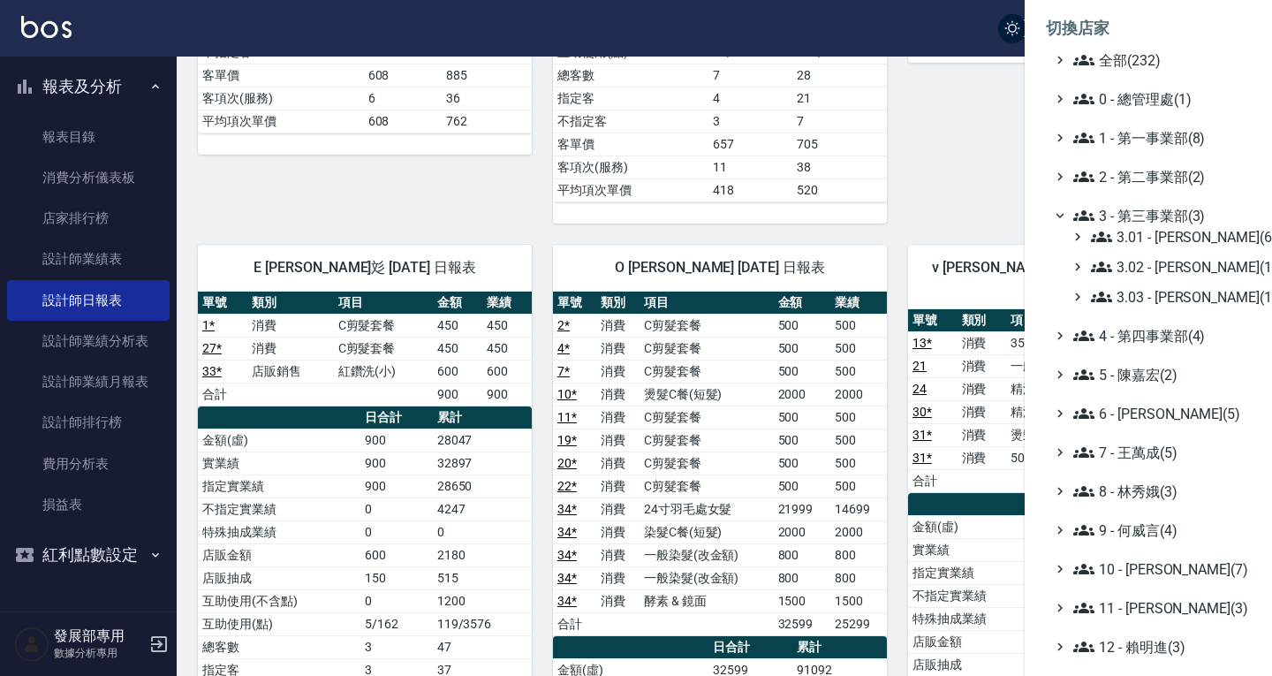
click at [1135, 220] on span "3 - 第三事業部(3)" at bounding box center [1159, 215] width 171 height 21
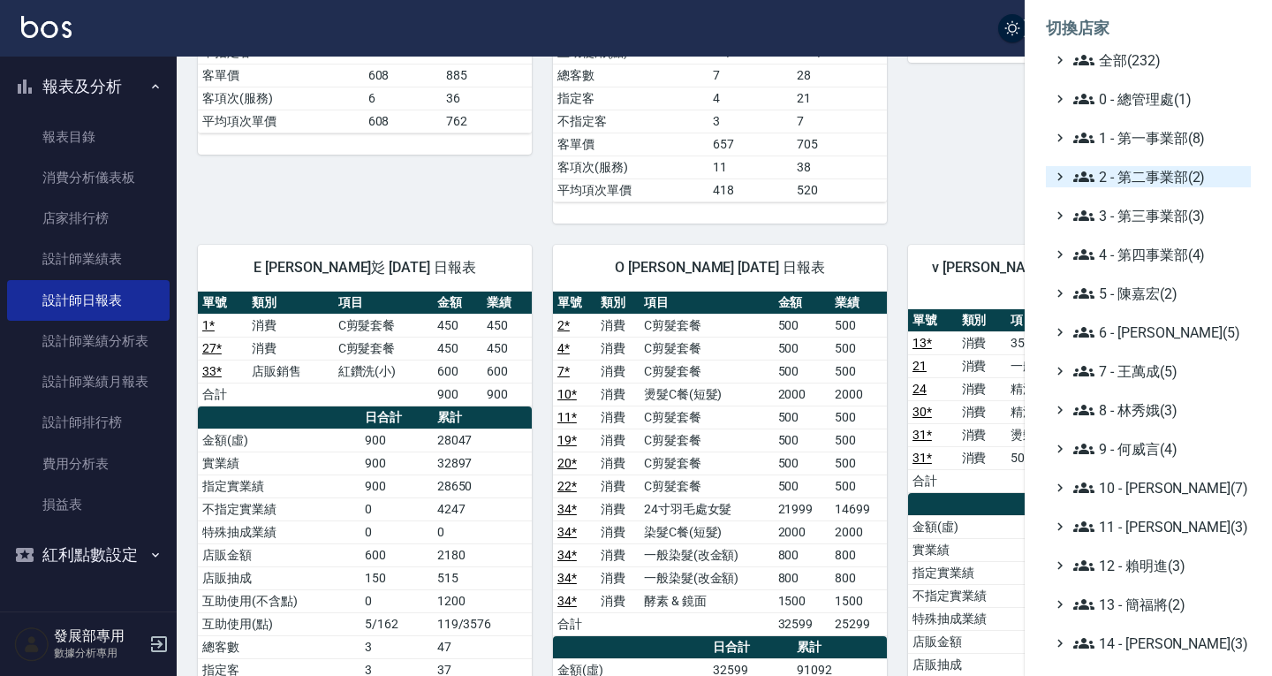
click at [1136, 177] on span "2 - 第二事業部(2)" at bounding box center [1159, 176] width 171 height 21
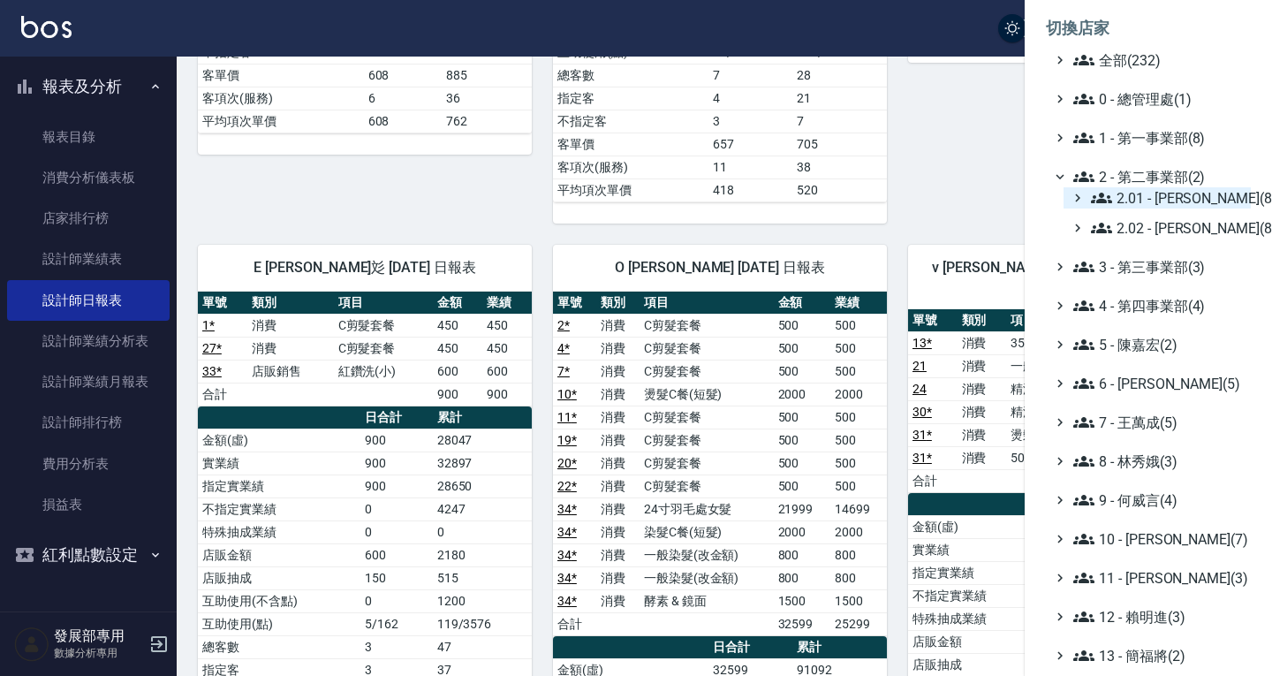
click at [1132, 194] on span "2.01 - 李思敏(8)" at bounding box center [1167, 197] width 153 height 21
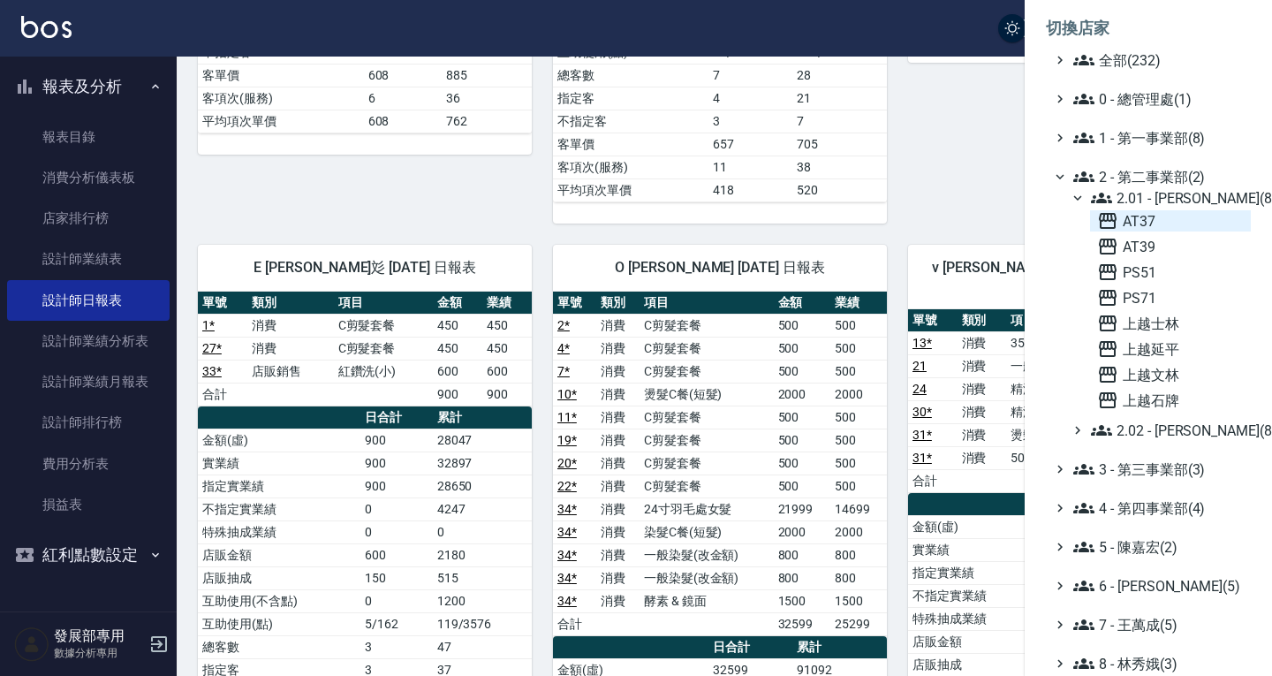
click at [1136, 215] on span "AT37" at bounding box center [1170, 220] width 147 height 21
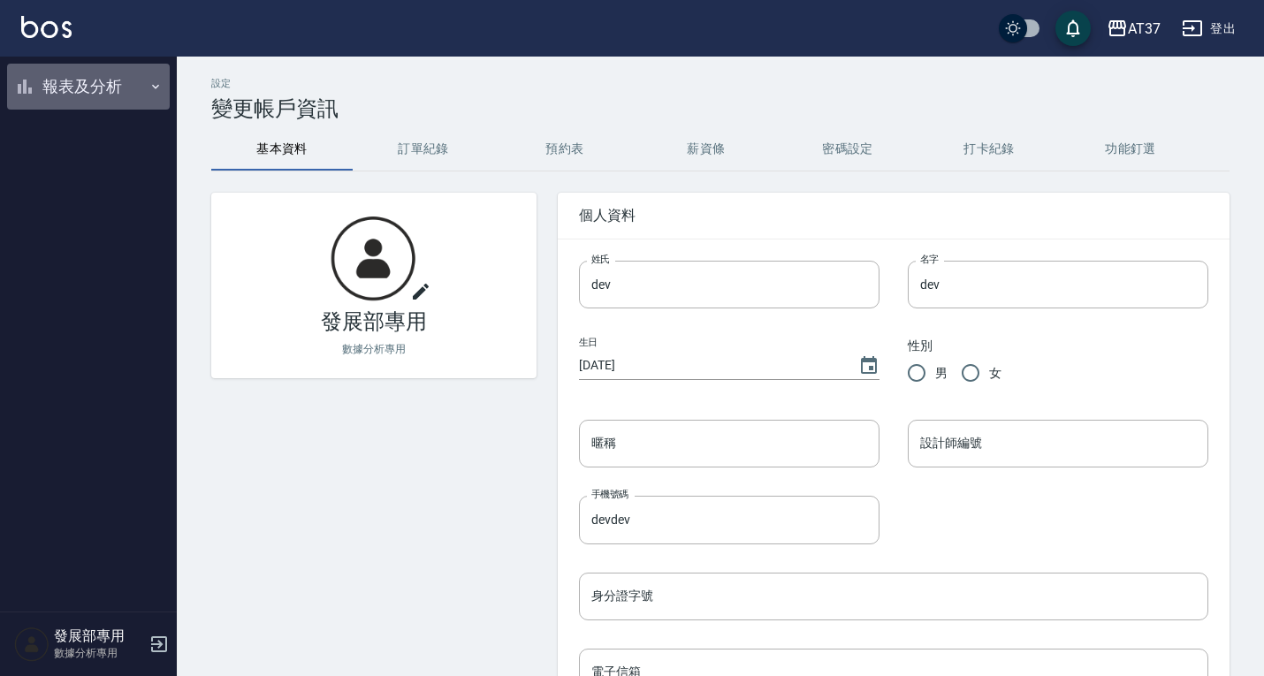
click at [72, 95] on button "報表及分析" at bounding box center [88, 87] width 163 height 46
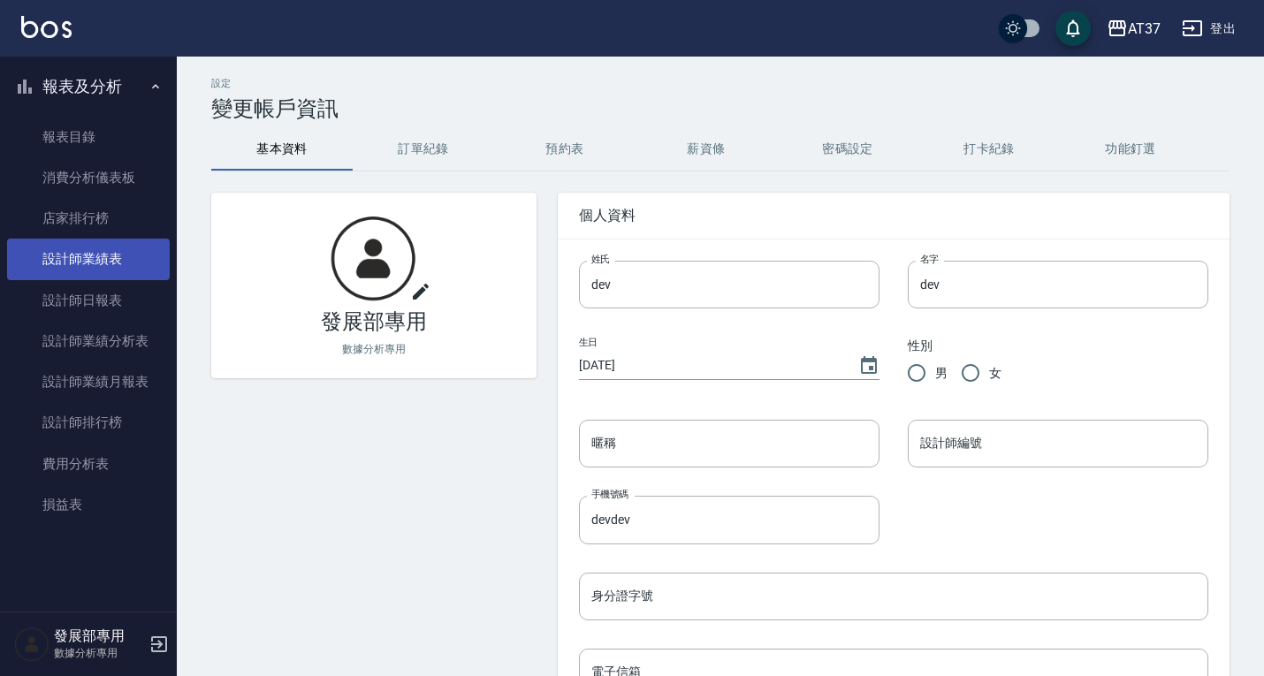
drag, startPoint x: 78, startPoint y: 290, endPoint x: 111, endPoint y: 265, distance: 41.7
click at [78, 290] on link "設計師日報表" at bounding box center [88, 300] width 163 height 41
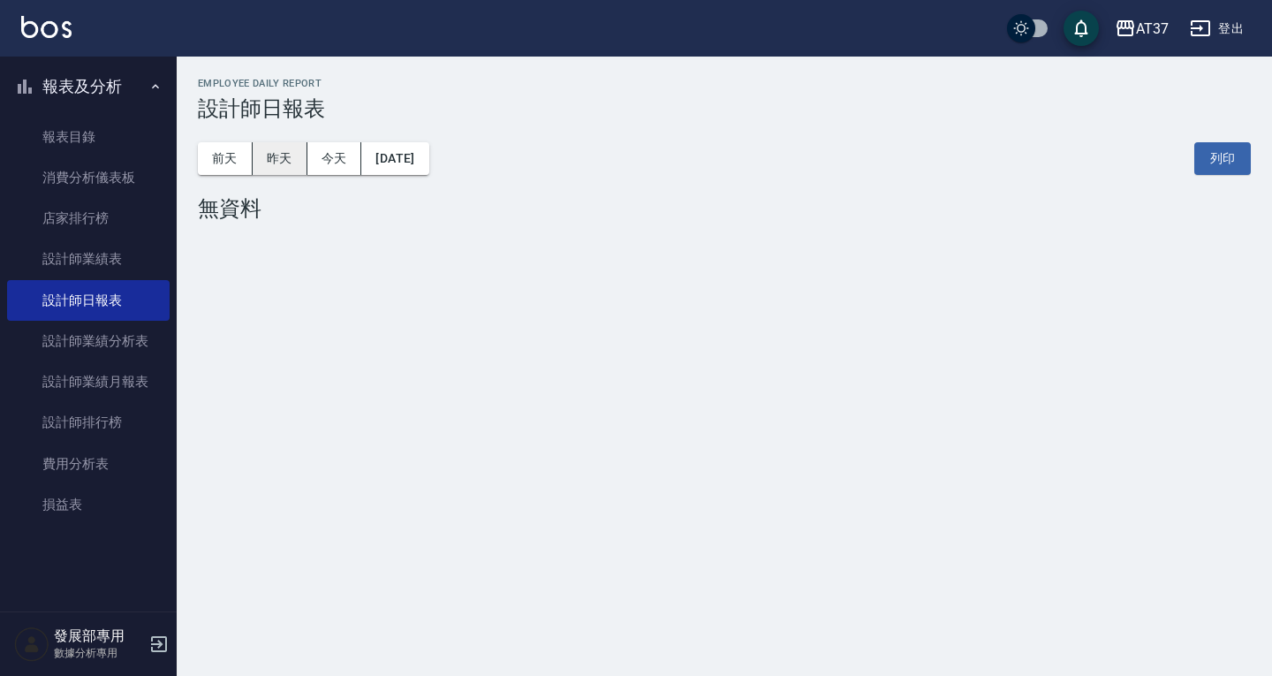
click at [282, 158] on button "昨天" at bounding box center [280, 158] width 55 height 33
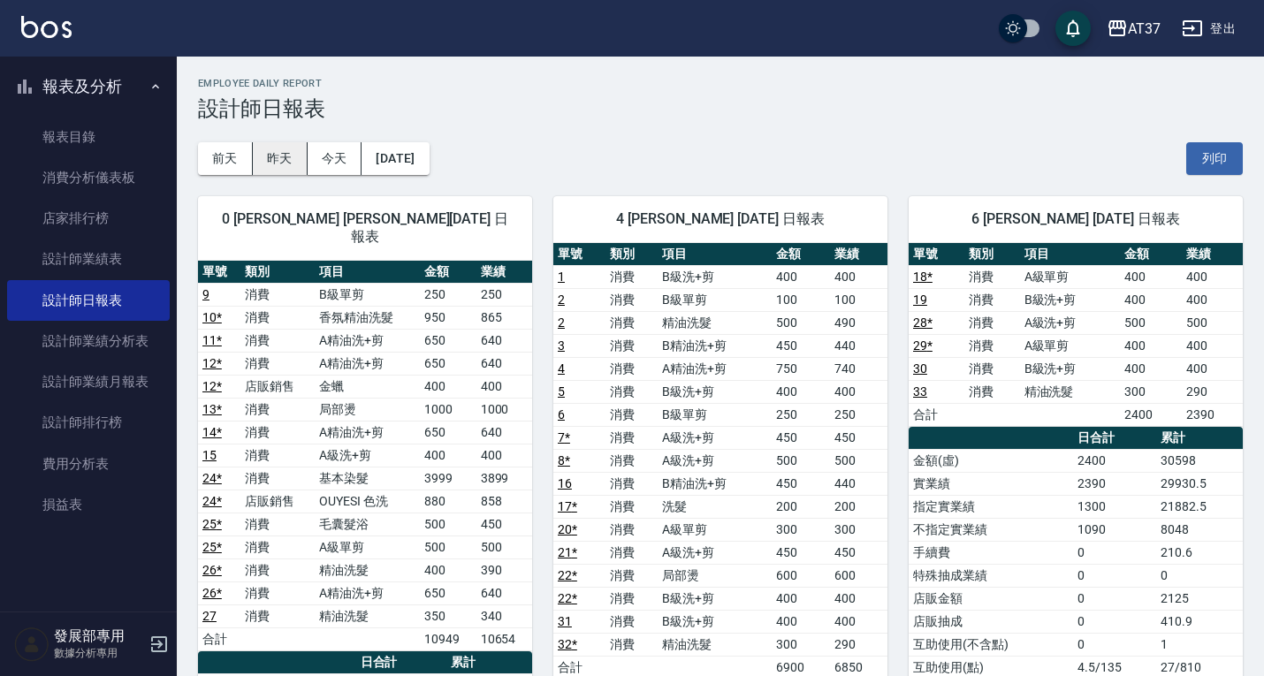
click at [253, 148] on button "昨天" at bounding box center [280, 158] width 55 height 33
click at [241, 148] on button "前天" at bounding box center [225, 158] width 55 height 33
